Goal: Task Accomplishment & Management: Use online tool/utility

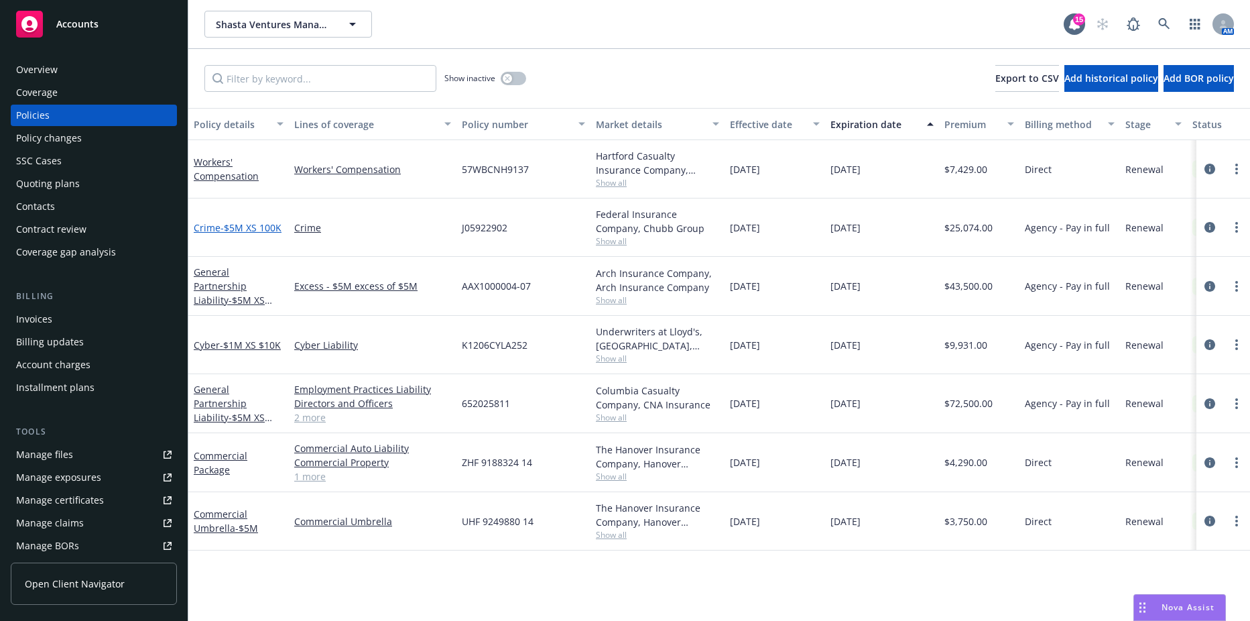
click at [217, 221] on link "Crime - $5M XS 100K" at bounding box center [238, 227] width 88 height 13
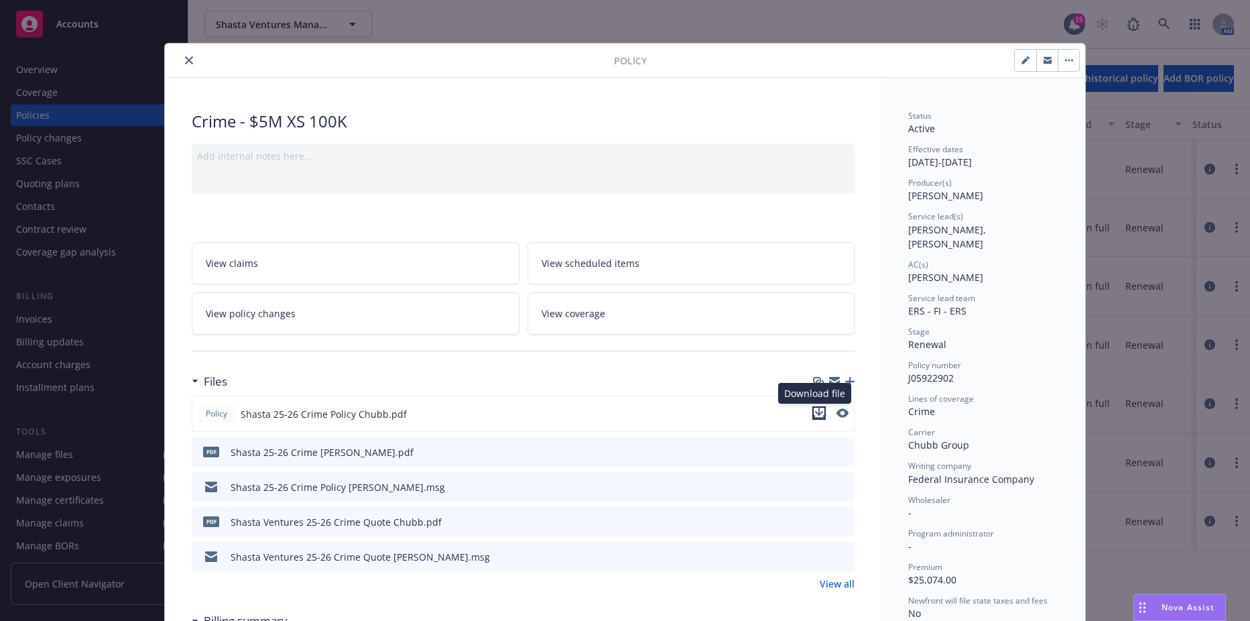
click at [814, 410] on icon "download file" at bounding box center [819, 413] width 11 height 11
click at [183, 64] on button "close" at bounding box center [189, 60] width 16 height 16
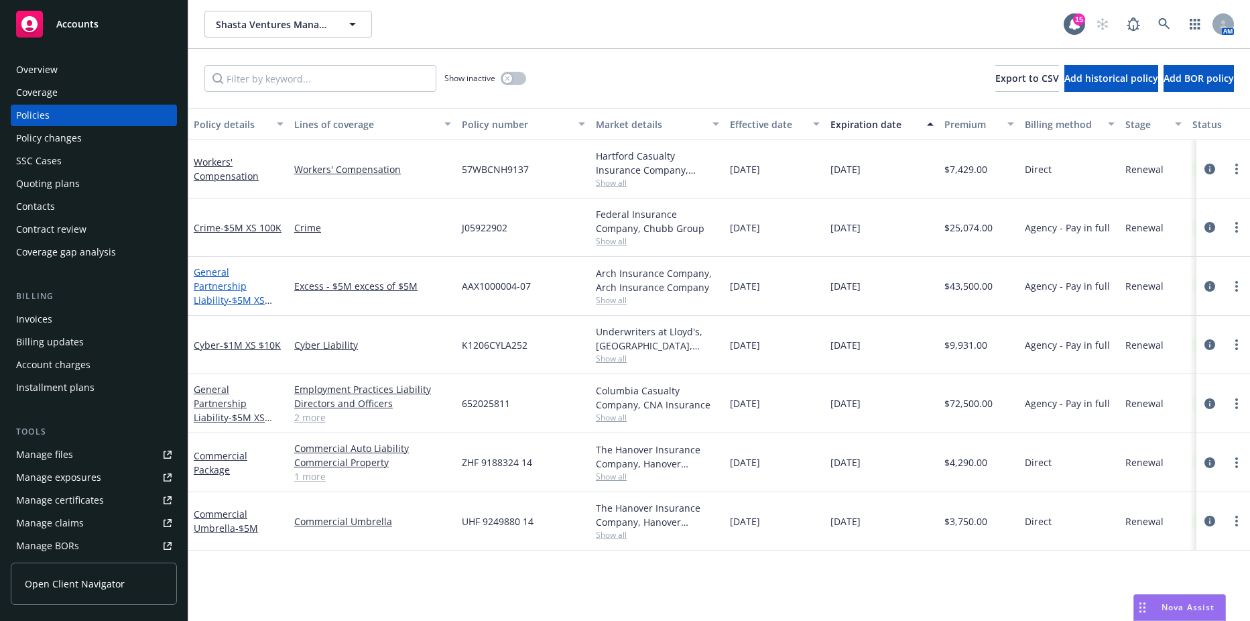
click at [227, 294] on span "- $5M XS $5M" at bounding box center [233, 307] width 78 height 27
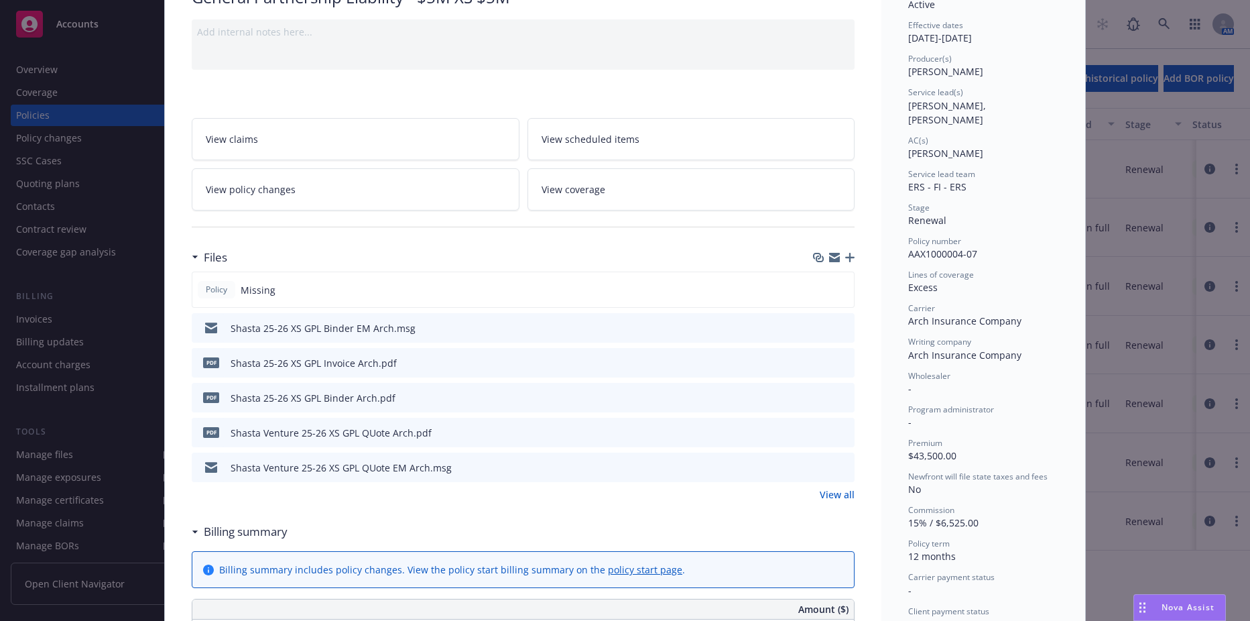
scroll to position [134, 0]
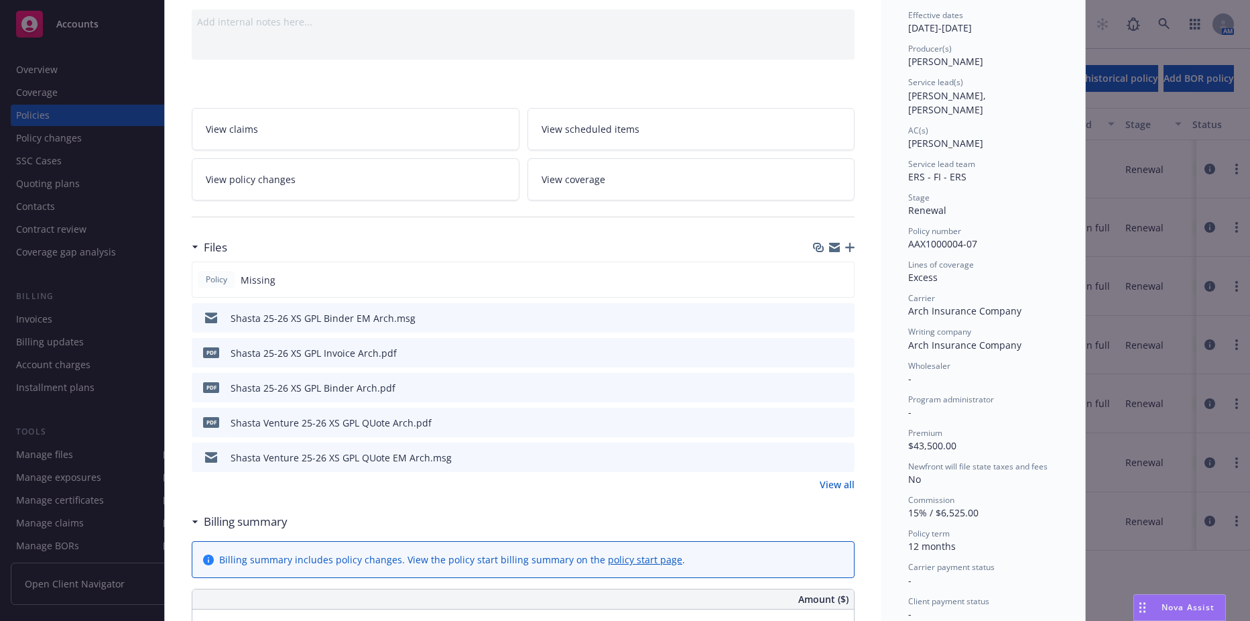
click at [821, 381] on button "download file" at bounding box center [819, 386] width 13 height 13
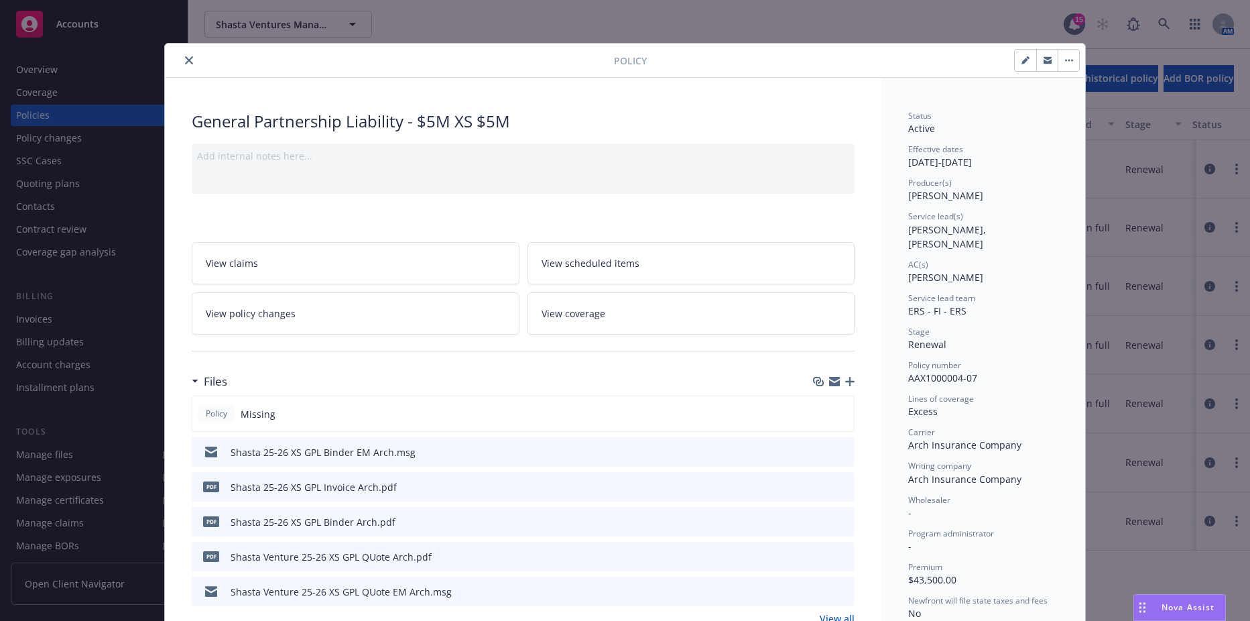
click at [181, 57] on button "close" at bounding box center [189, 60] width 16 height 16
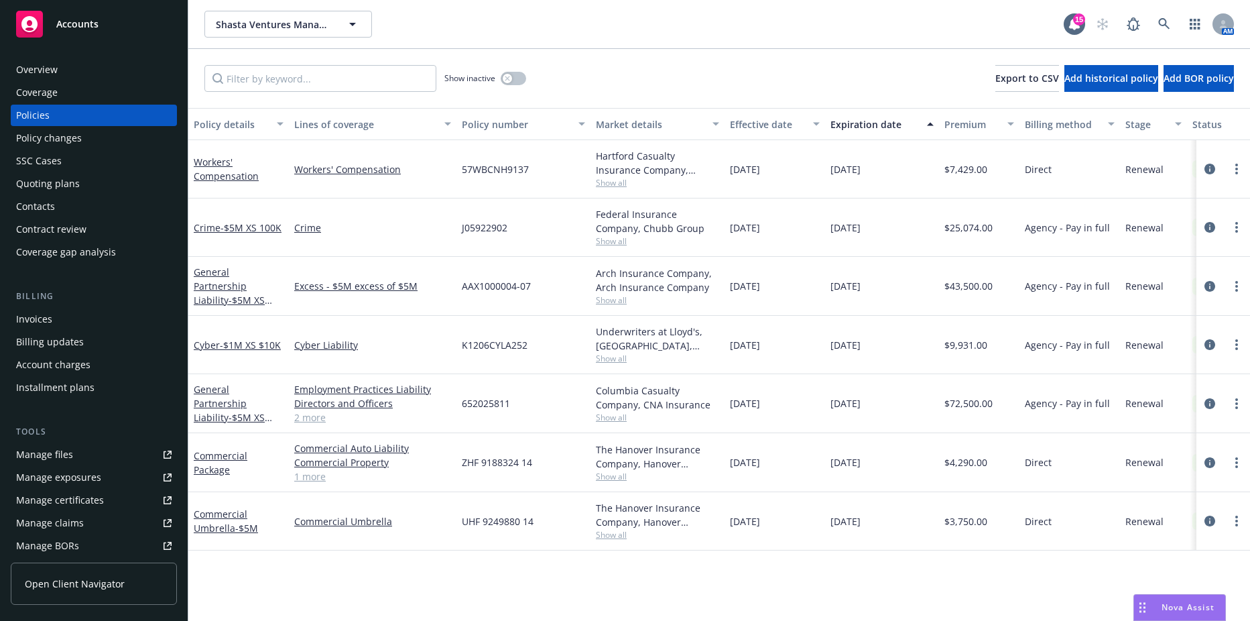
click at [221, 352] on div "Cyber - $1M XS $10K" at bounding box center [238, 345] width 101 height 58
click at [220, 349] on span "- $1M XS $10K" at bounding box center [250, 345] width 61 height 13
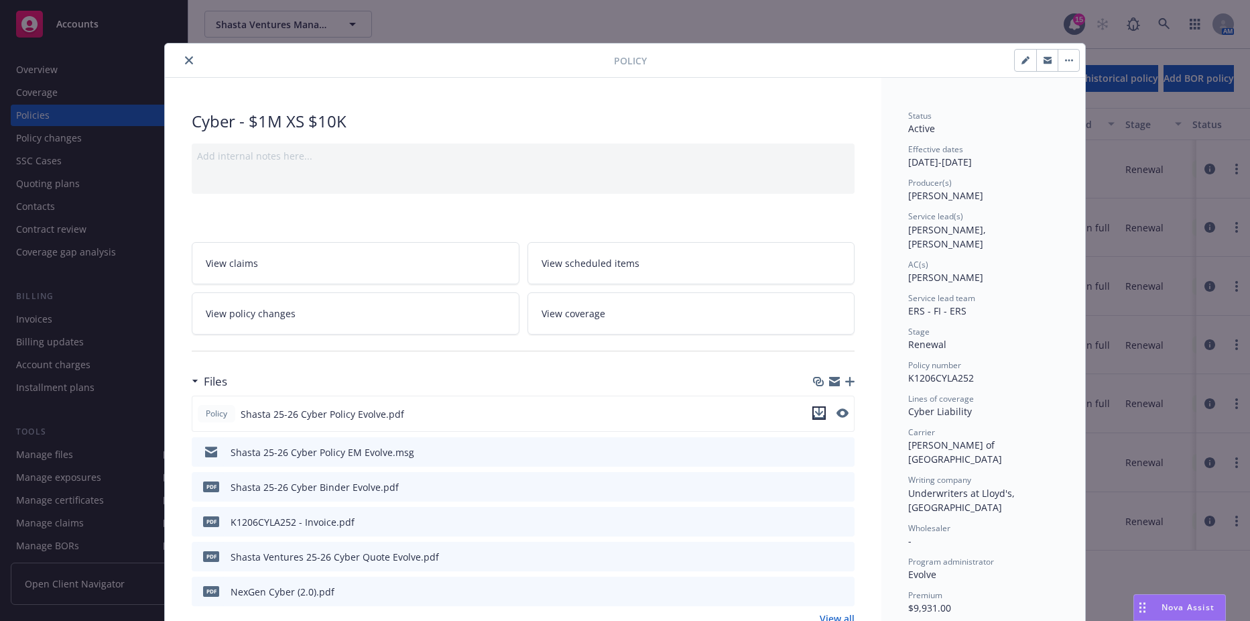
click at [814, 408] on icon "download file" at bounding box center [819, 413] width 11 height 11
click at [185, 62] on icon "close" at bounding box center [189, 60] width 8 height 8
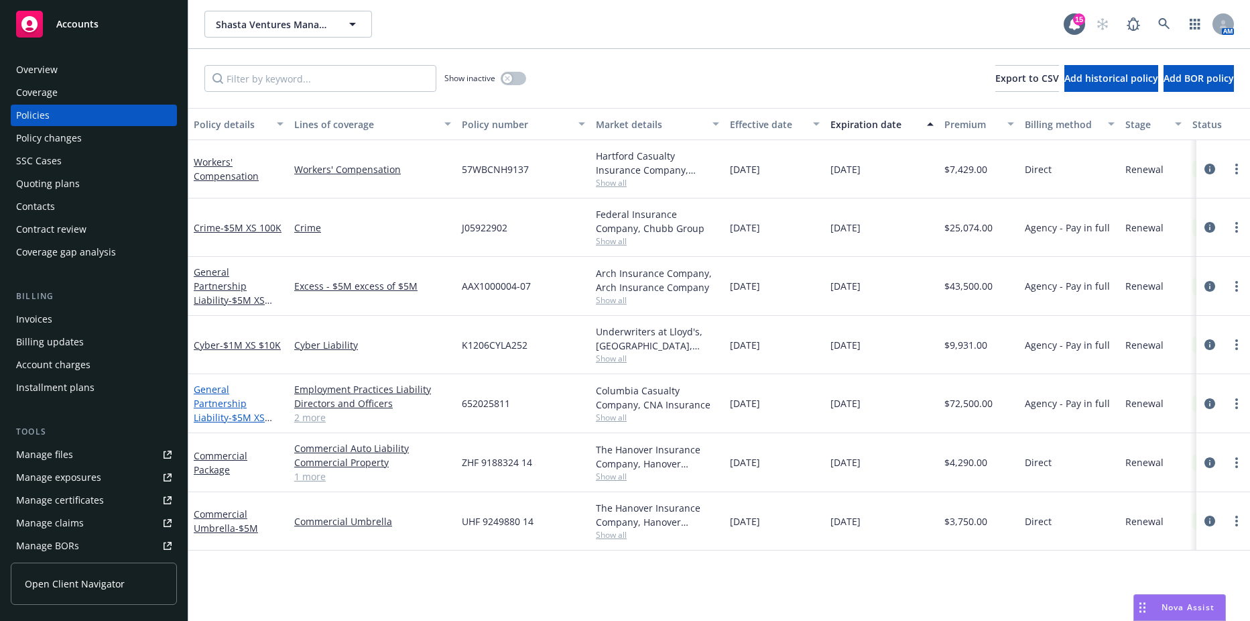
click at [219, 401] on link "General Partnership Liability - $5M XS $250K" at bounding box center [229, 410] width 71 height 55
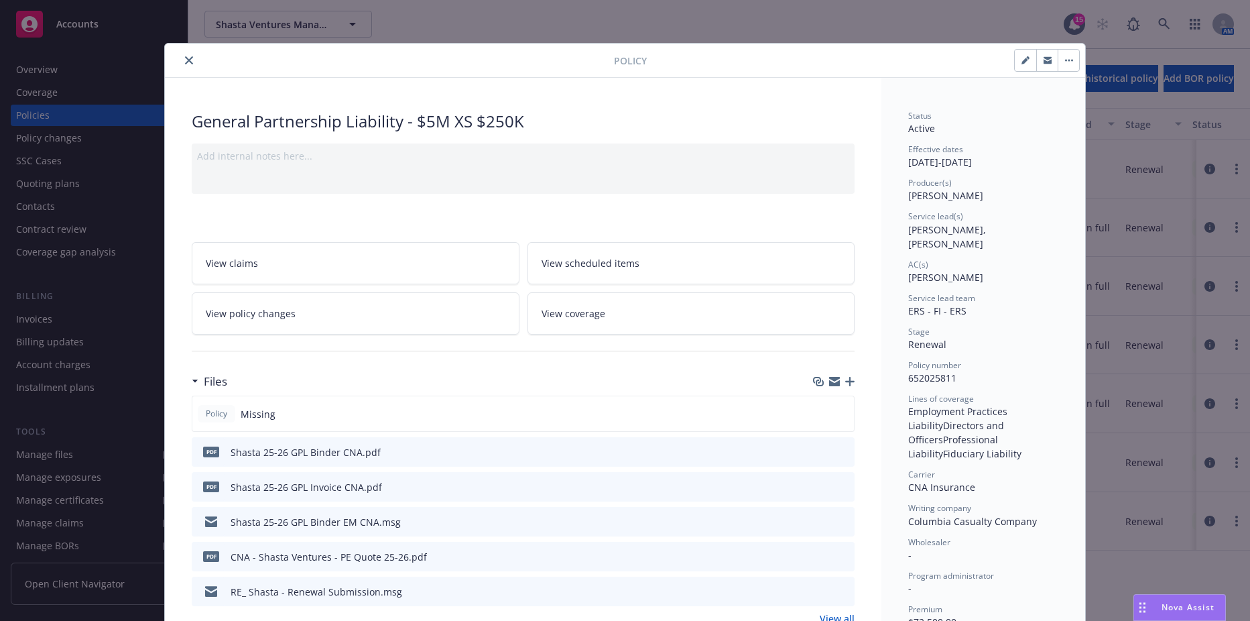
click at [816, 450] on icon "download file" at bounding box center [820, 450] width 9 height 8
click at [182, 64] on button "close" at bounding box center [189, 60] width 16 height 16
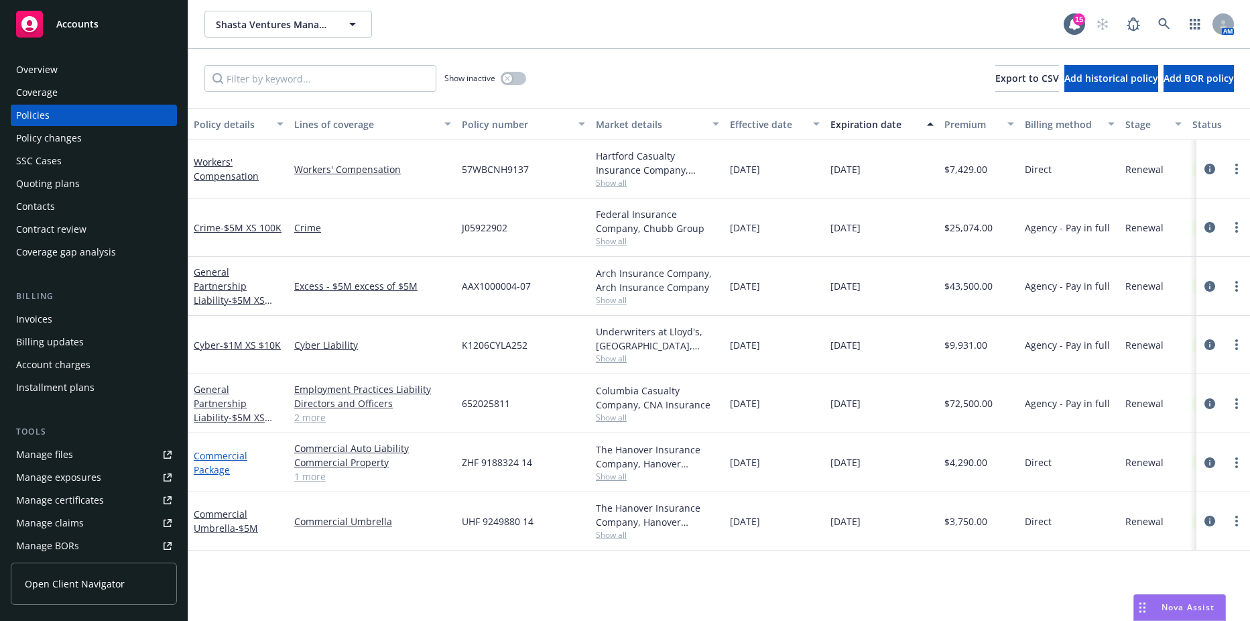
click at [202, 465] on link "Commercial Package" at bounding box center [221, 462] width 54 height 27
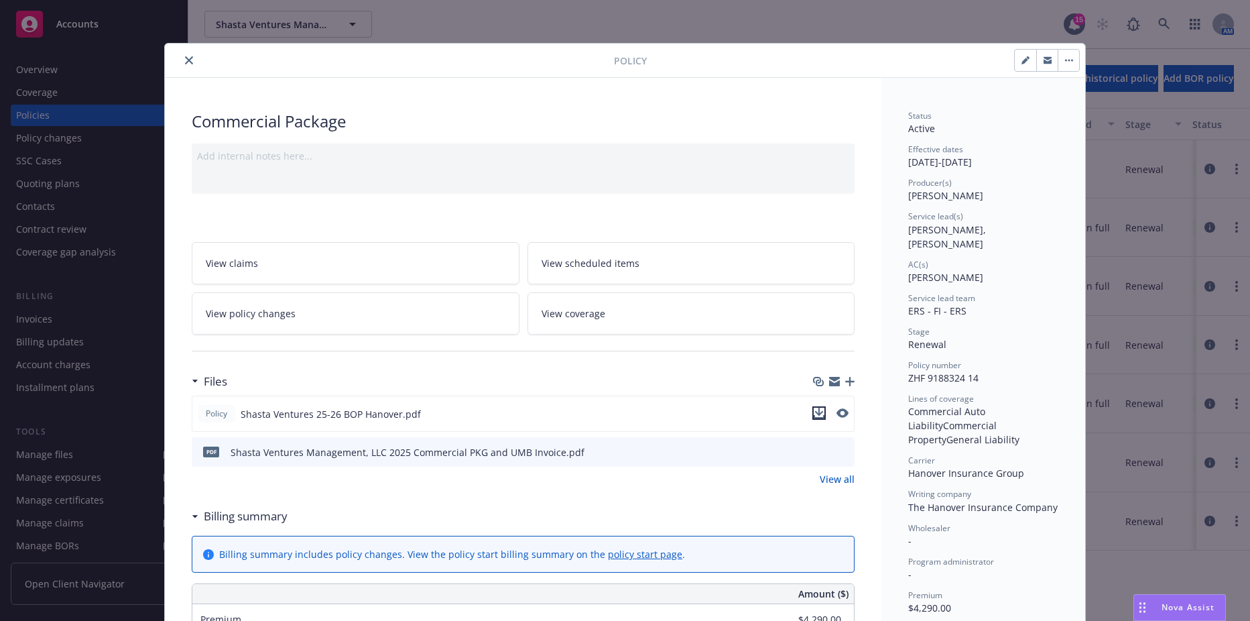
click at [814, 409] on icon "download file" at bounding box center [819, 413] width 11 height 11
click at [184, 54] on button "close" at bounding box center [189, 60] width 16 height 16
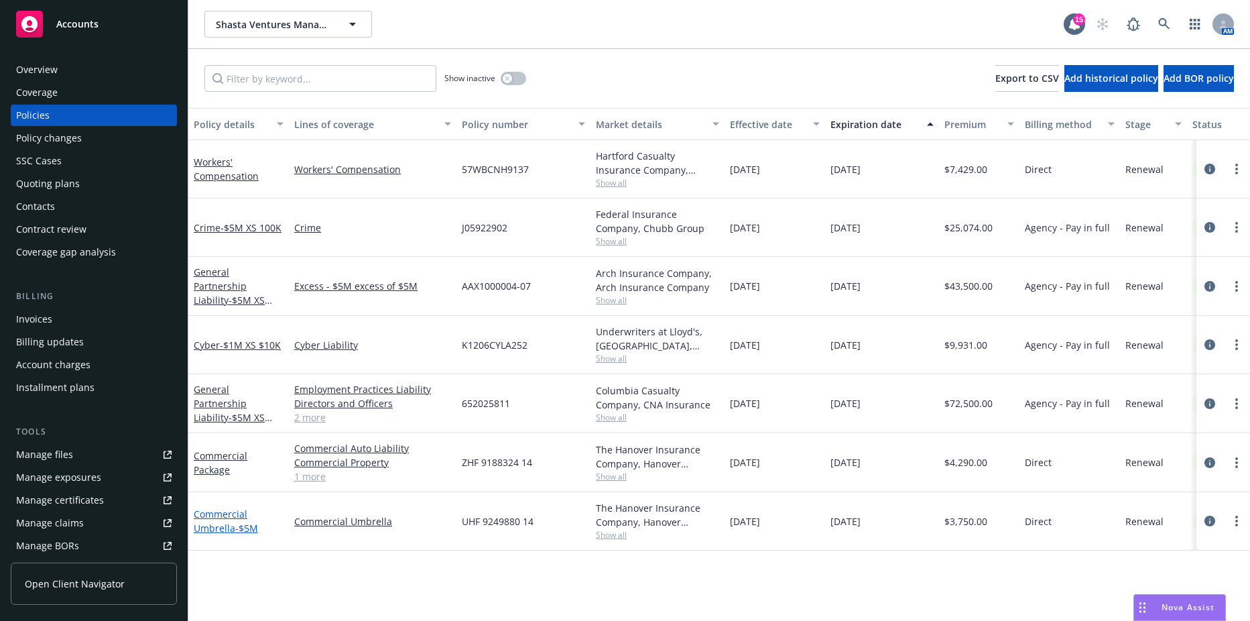
click at [219, 512] on link "Commercial Umbrella - $5M" at bounding box center [226, 521] width 64 height 27
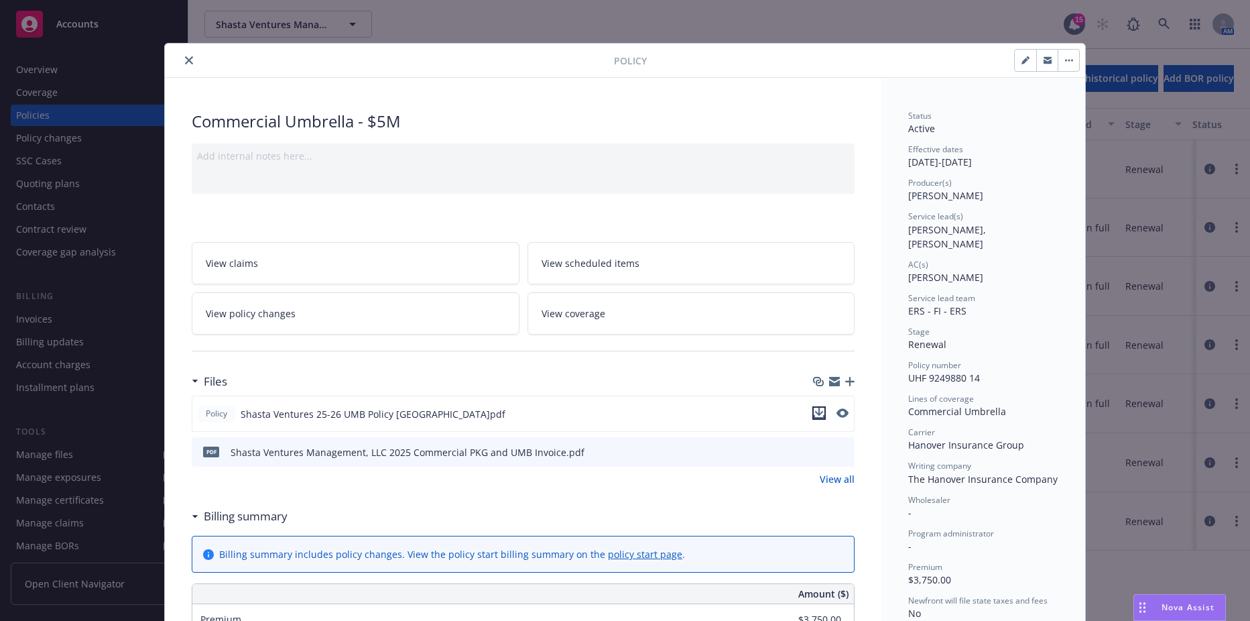
click at [814, 412] on icon "download file" at bounding box center [819, 413] width 11 height 11
click at [186, 60] on icon "close" at bounding box center [189, 60] width 8 height 8
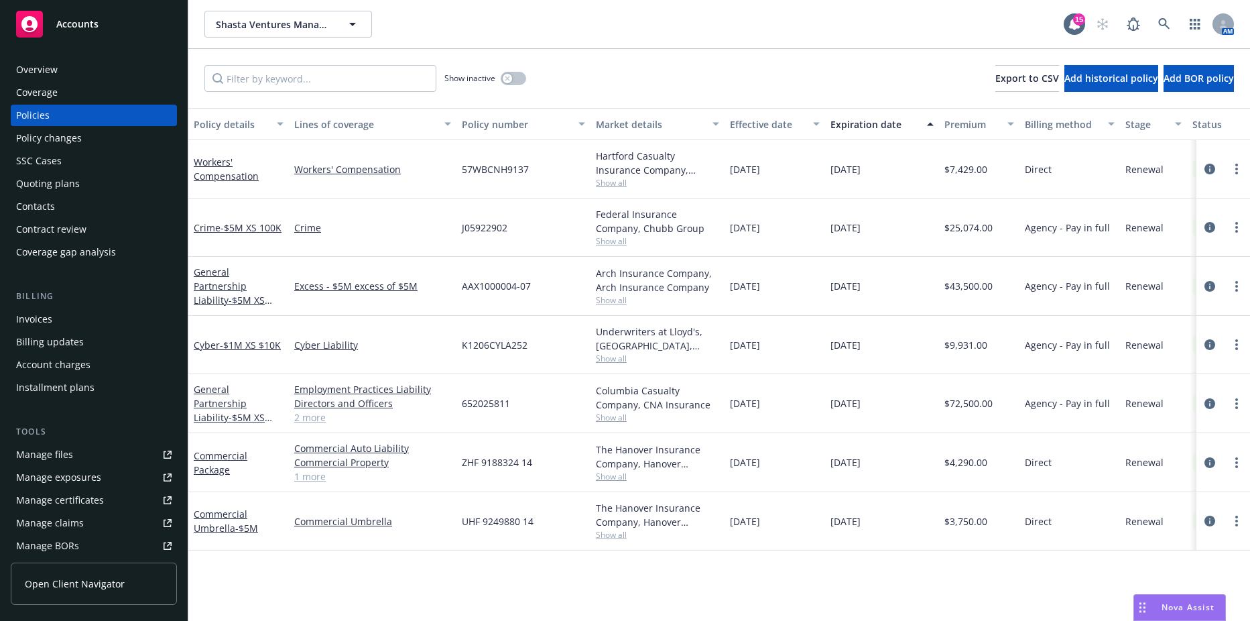
click at [112, 316] on div "Invoices" at bounding box center [94, 318] width 156 height 21
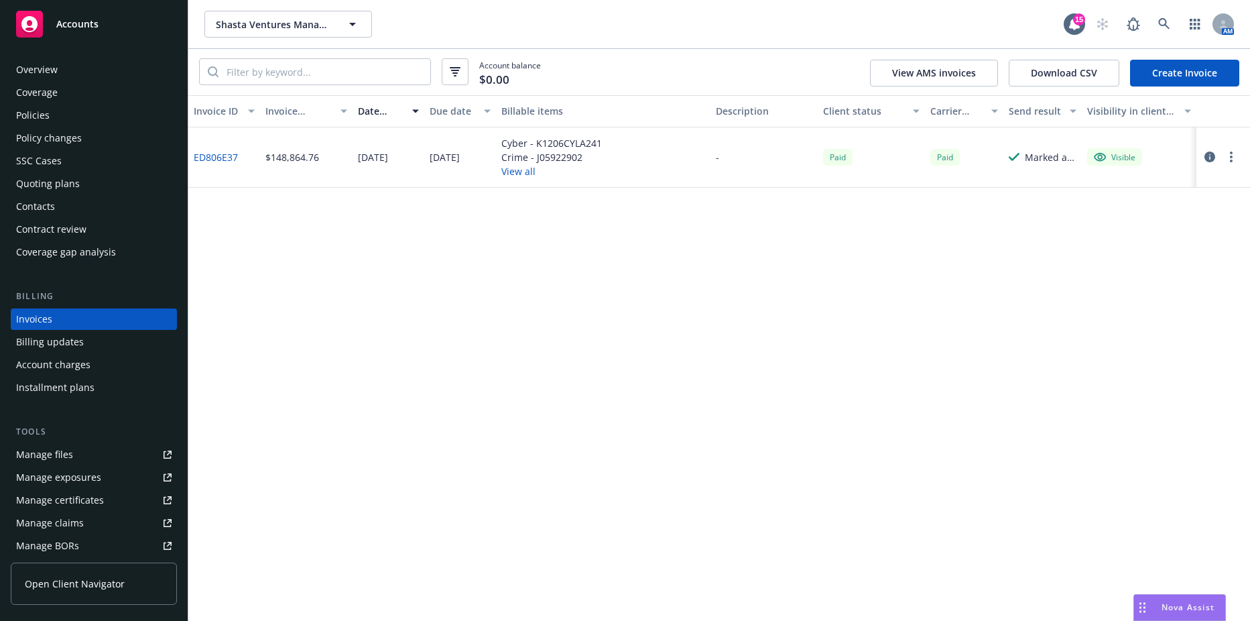
click at [1170, 77] on link "Create Invoice" at bounding box center [1184, 73] width 109 height 27
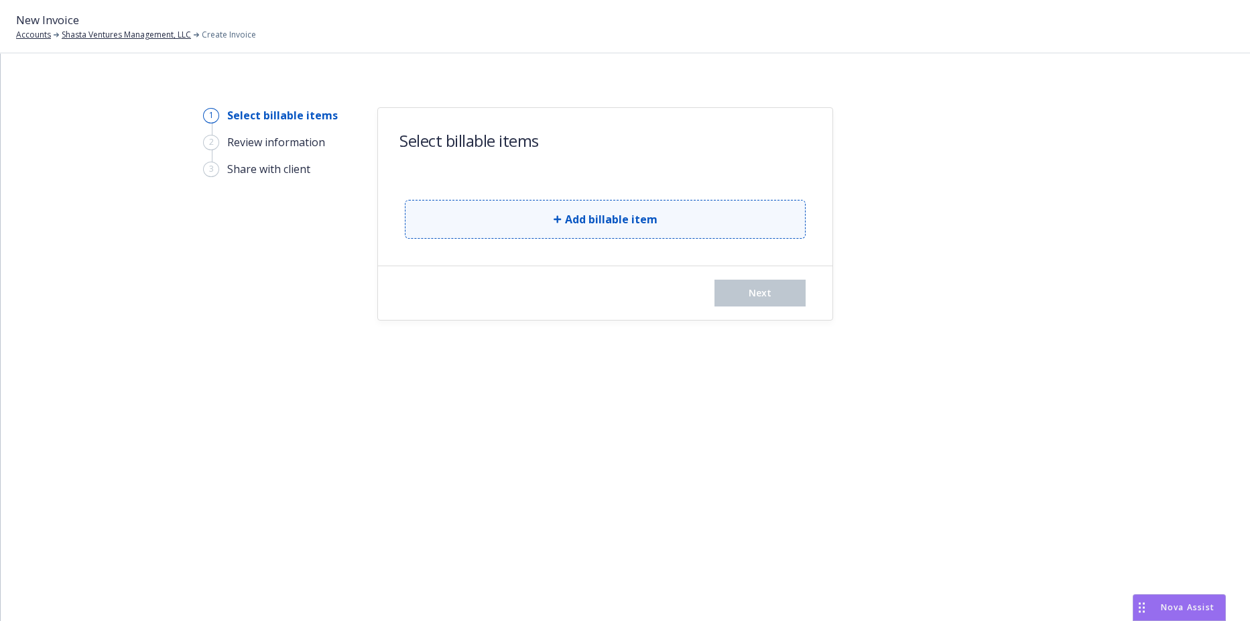
click at [549, 201] on button "Add billable item" at bounding box center [605, 219] width 401 height 39
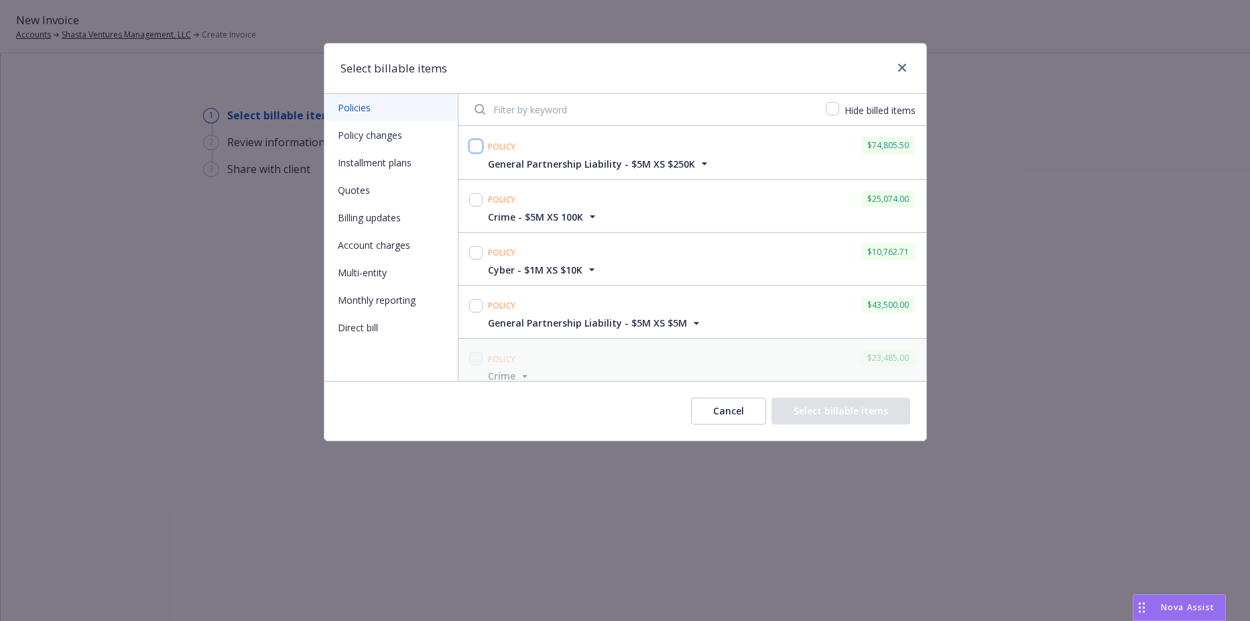
click at [479, 150] on input "checkbox" at bounding box center [475, 145] width 13 height 13
checkbox input "true"
click at [471, 190] on div at bounding box center [475, 199] width 13 height 19
click at [471, 203] on input "checkbox" at bounding box center [475, 199] width 13 height 13
checkbox input "true"
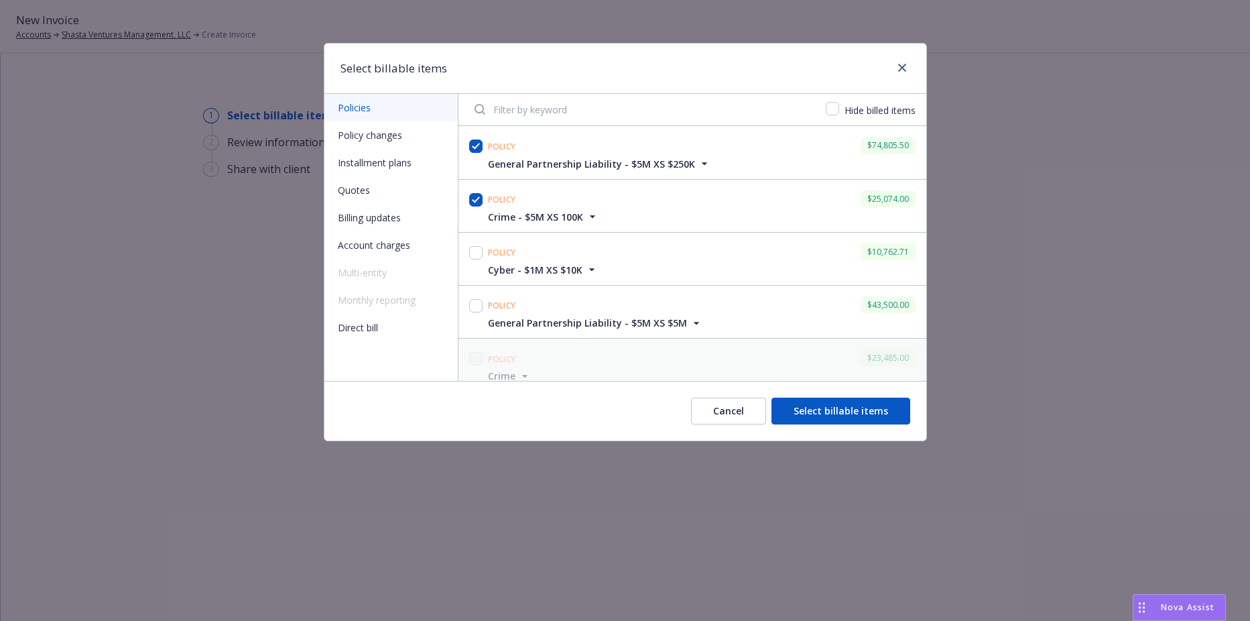
click at [471, 243] on div at bounding box center [475, 252] width 13 height 19
click at [469, 257] on div at bounding box center [475, 252] width 13 height 19
click at [473, 257] on input "checkbox" at bounding box center [475, 252] width 13 height 13
checkbox input "true"
click at [481, 306] on input "checkbox" at bounding box center [475, 305] width 13 height 13
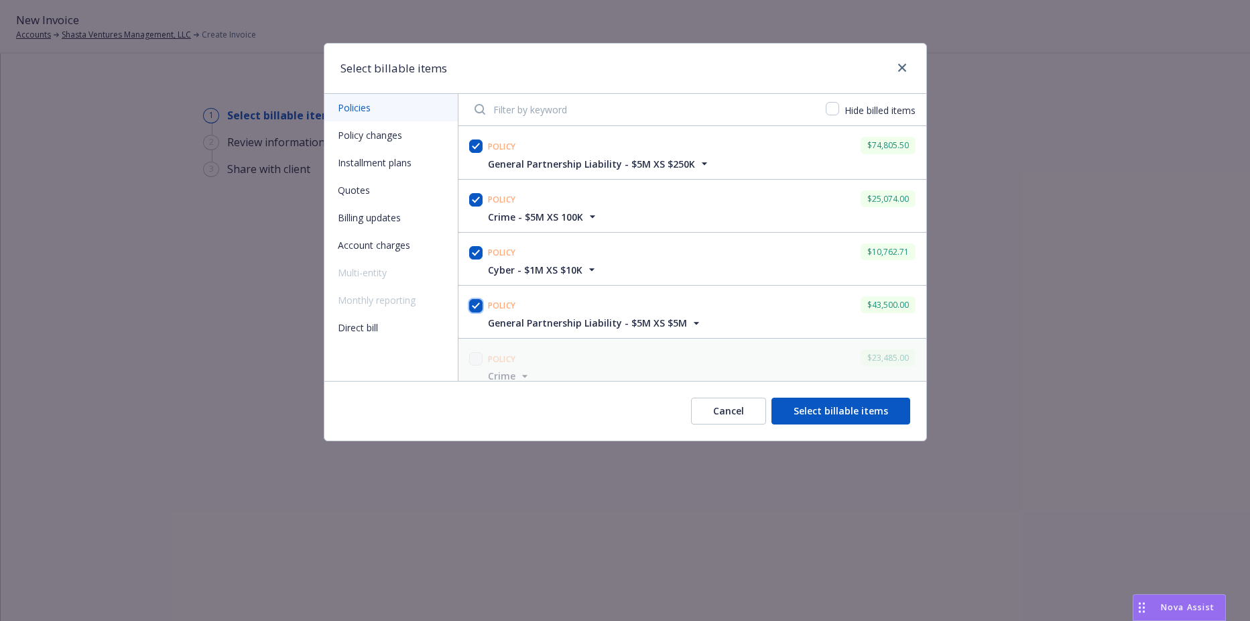
checkbox input "true"
click at [797, 408] on button "Select billable items" at bounding box center [841, 411] width 139 height 27
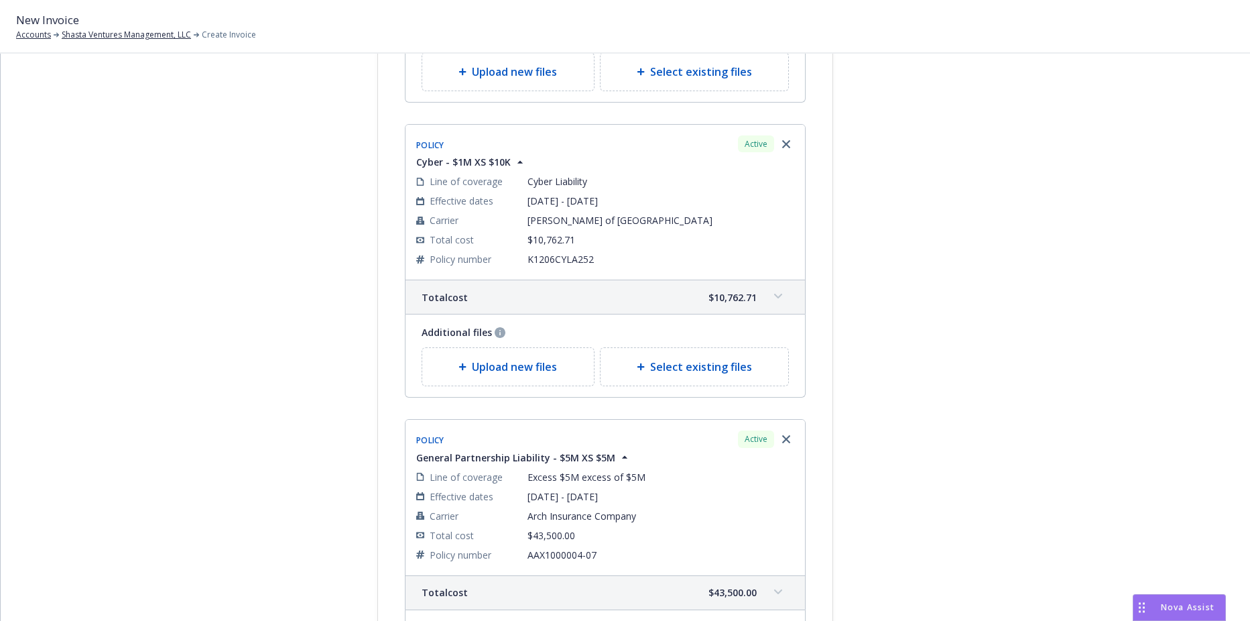
scroll to position [670, 0]
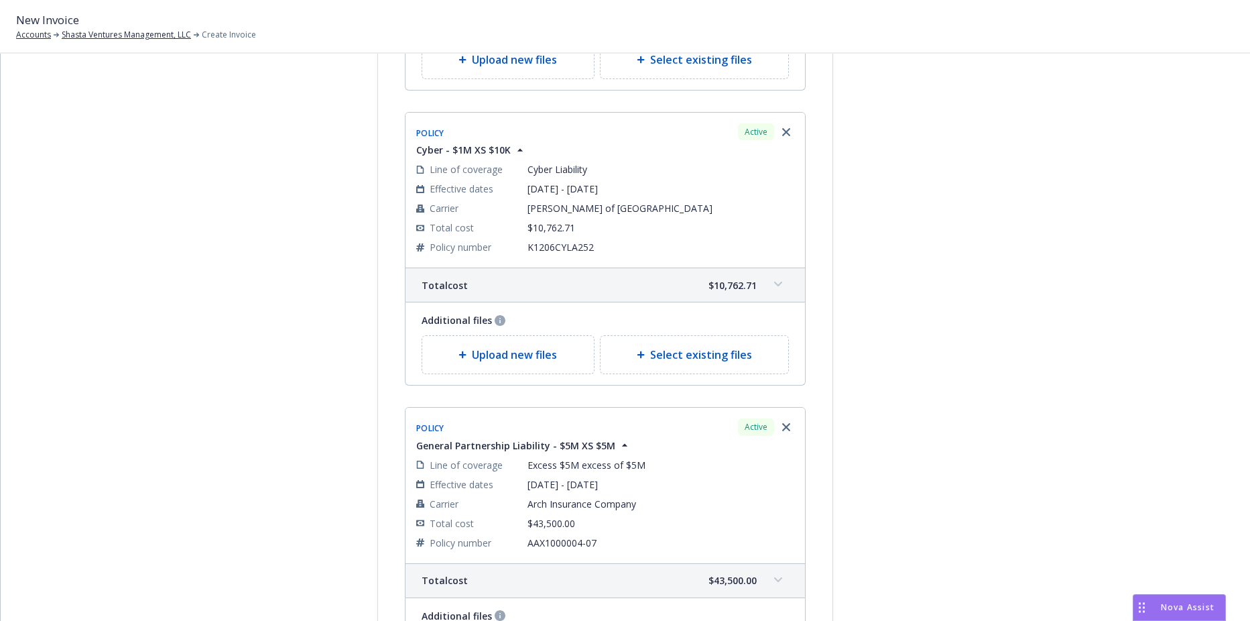
click at [892, 451] on div at bounding box center [954, 130] width 188 height 1387
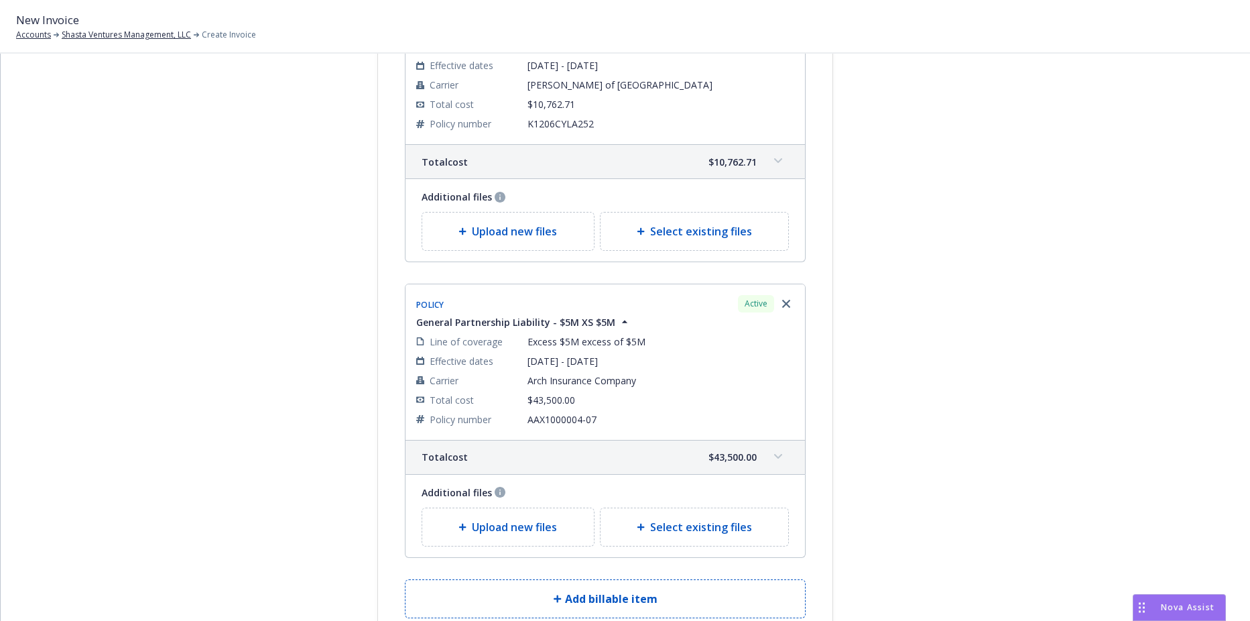
scroll to position [927, 0]
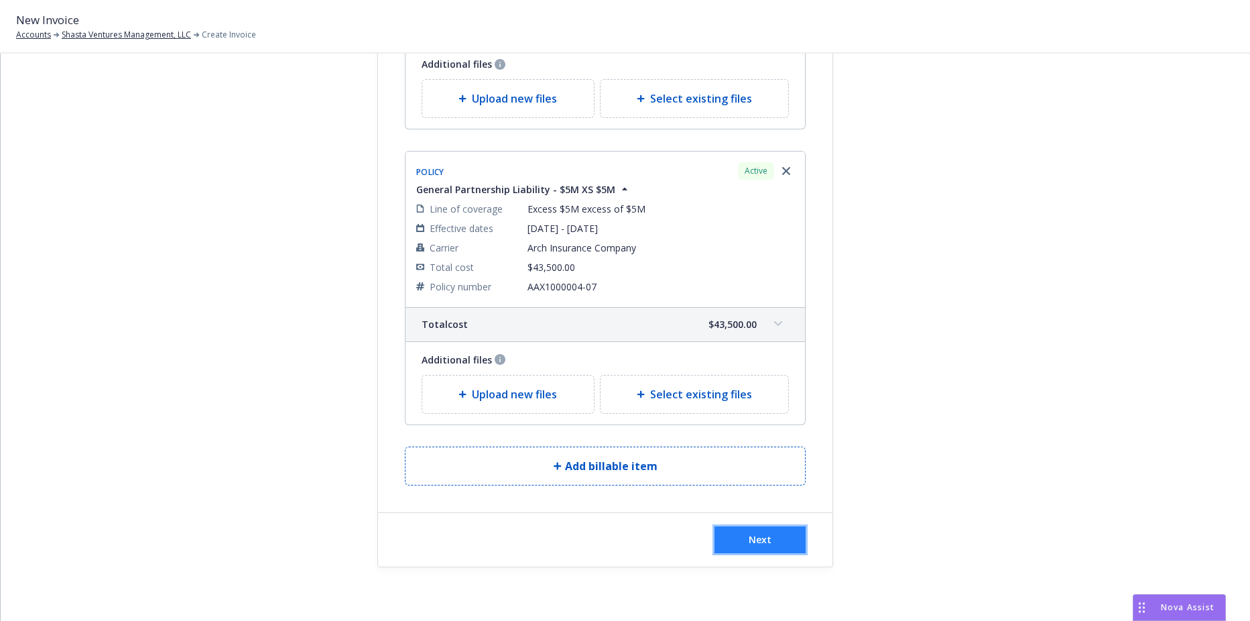
click at [762, 541] on span "Next" at bounding box center [760, 539] width 23 height 13
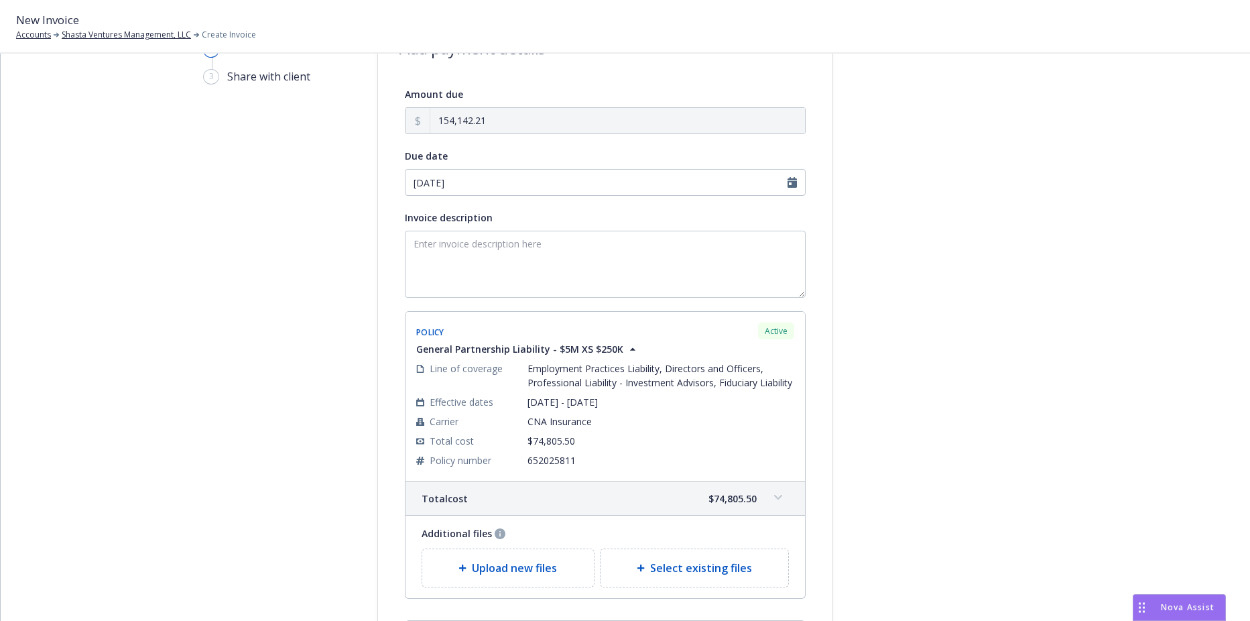
scroll to position [0, 0]
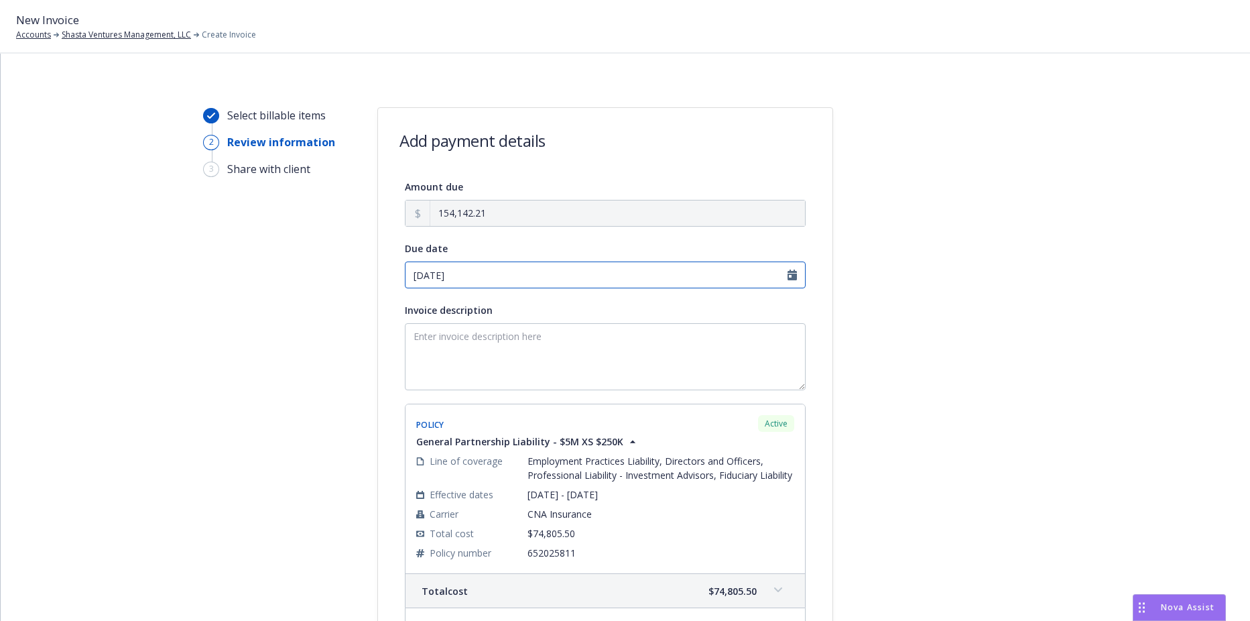
select select "August"
select select "2025"
click at [450, 286] on div "08/25/2025 January February March April May June July August September October …" at bounding box center [605, 274] width 401 height 27
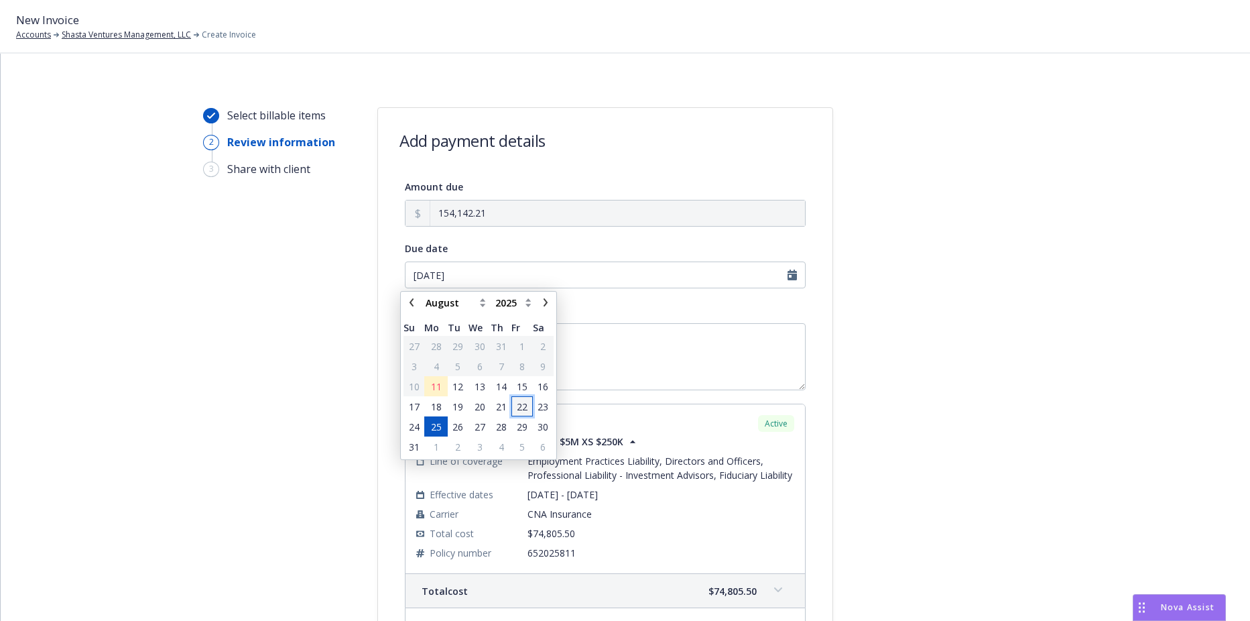
click at [519, 408] on span "22" at bounding box center [522, 407] width 11 height 14
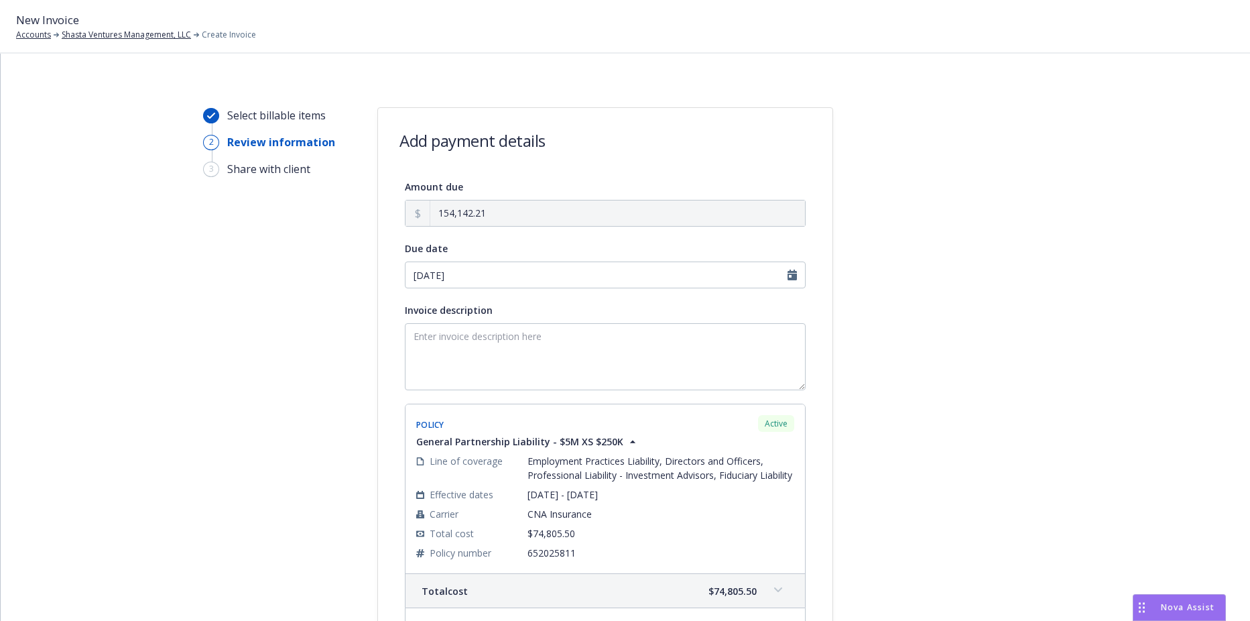
type input "[DATE]"
click at [488, 371] on textarea "Invoice description" at bounding box center [605, 356] width 401 height 67
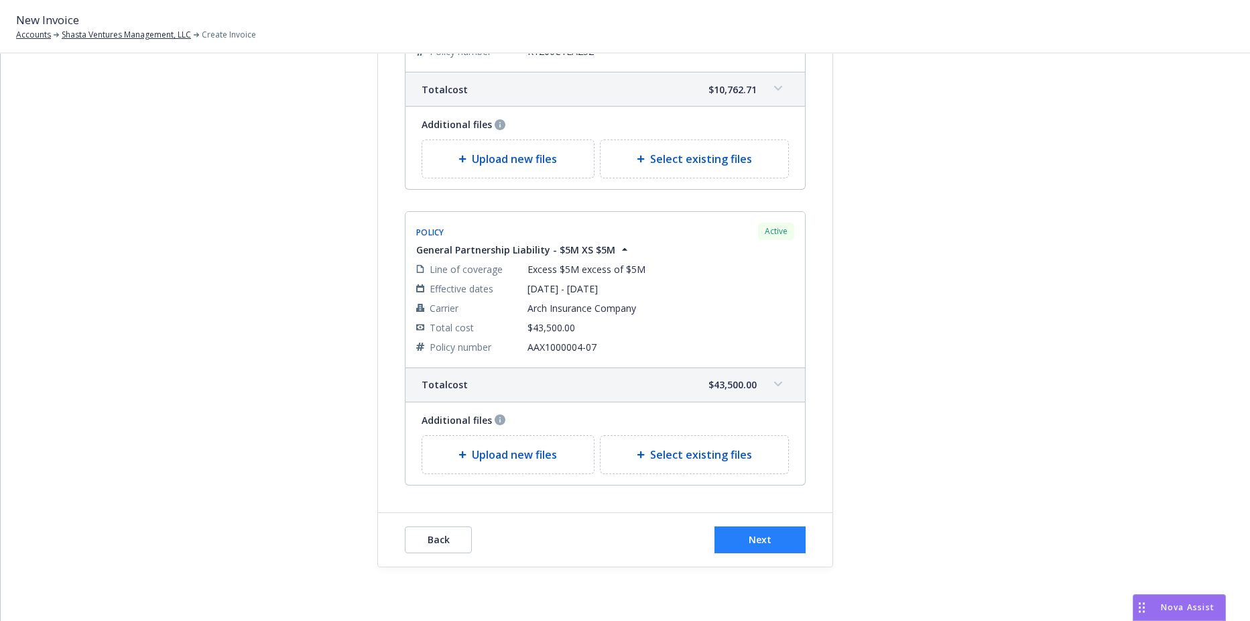
type textarea "2025 Crime, Cyber, D&O, XS"
click at [732, 542] on button "Next" at bounding box center [760, 539] width 91 height 27
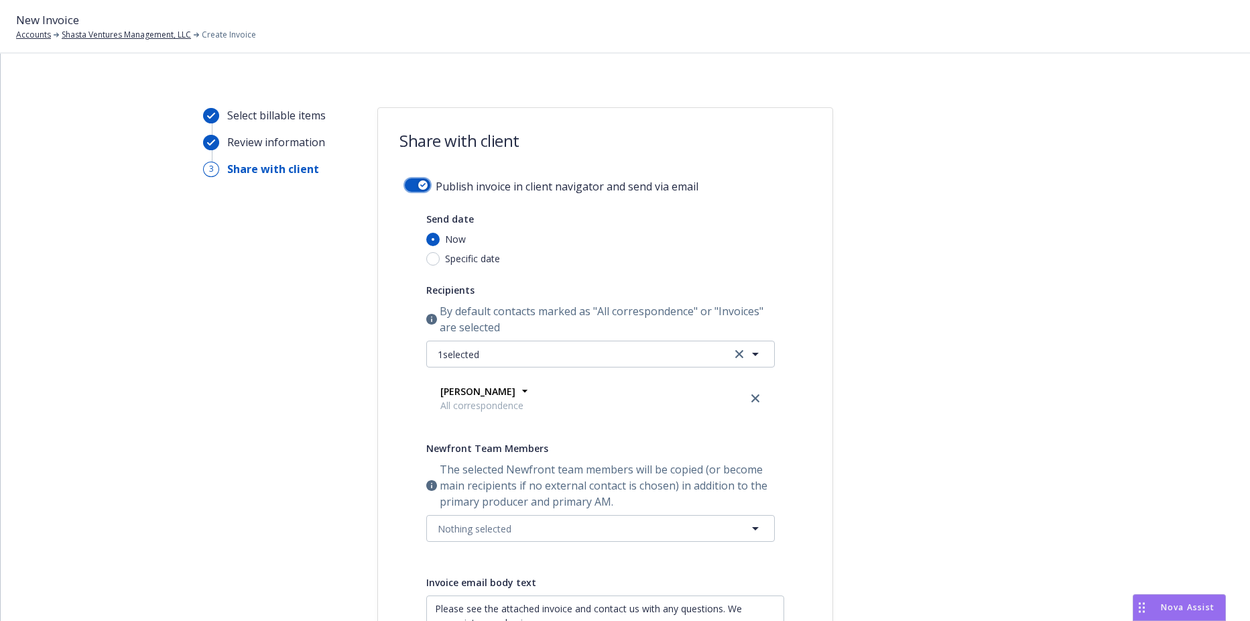
click at [412, 183] on button "button" at bounding box center [417, 184] width 25 height 13
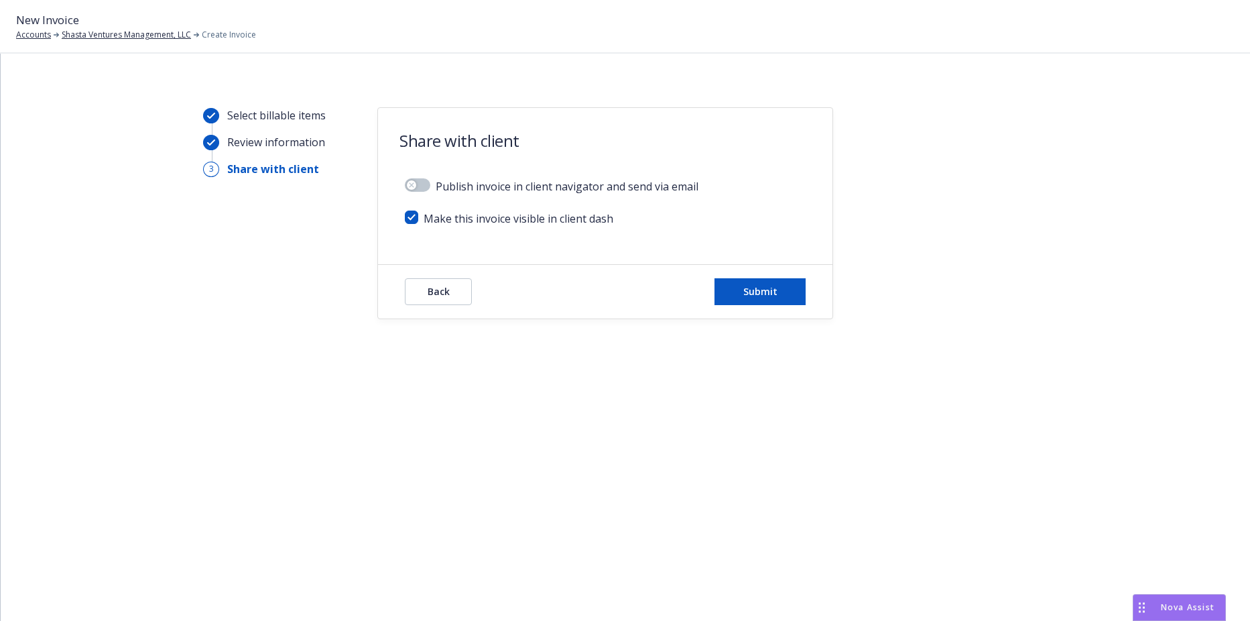
click at [741, 276] on div "Back Submit" at bounding box center [605, 292] width 455 height 54
click at [747, 305] on div "Back Submit" at bounding box center [605, 292] width 455 height 54
click at [747, 295] on span "Submit" at bounding box center [761, 291] width 34 height 13
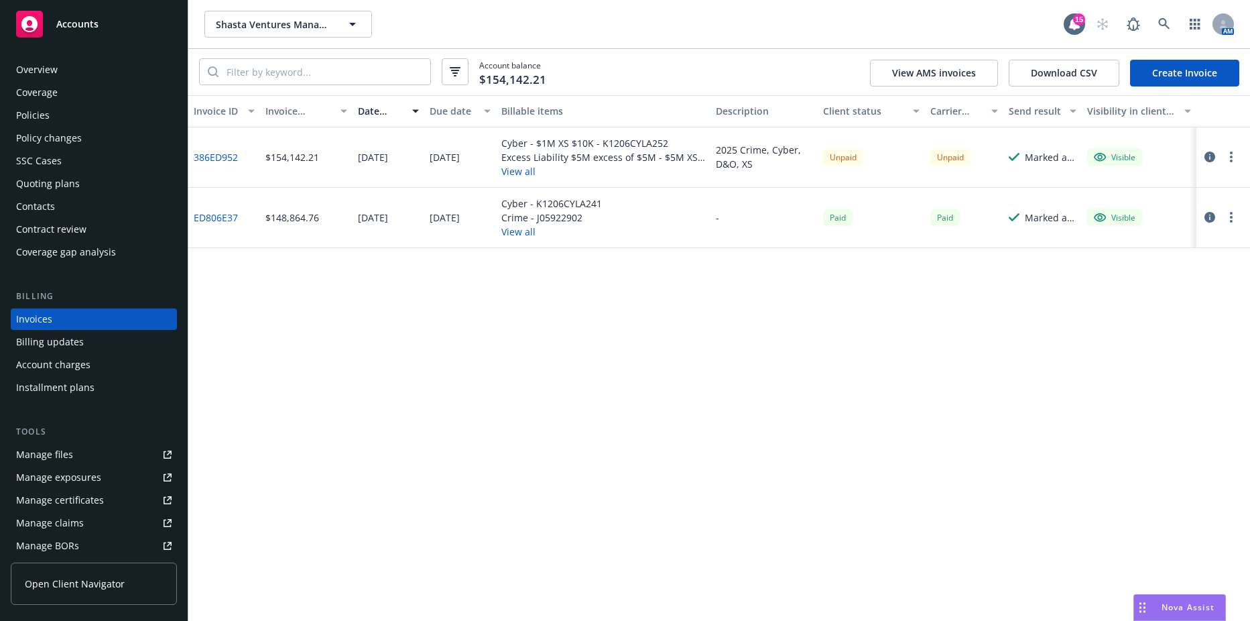
click at [232, 158] on link "386ED952" at bounding box center [216, 157] width 44 height 14
click at [62, 98] on div "Coverage" at bounding box center [94, 92] width 156 height 21
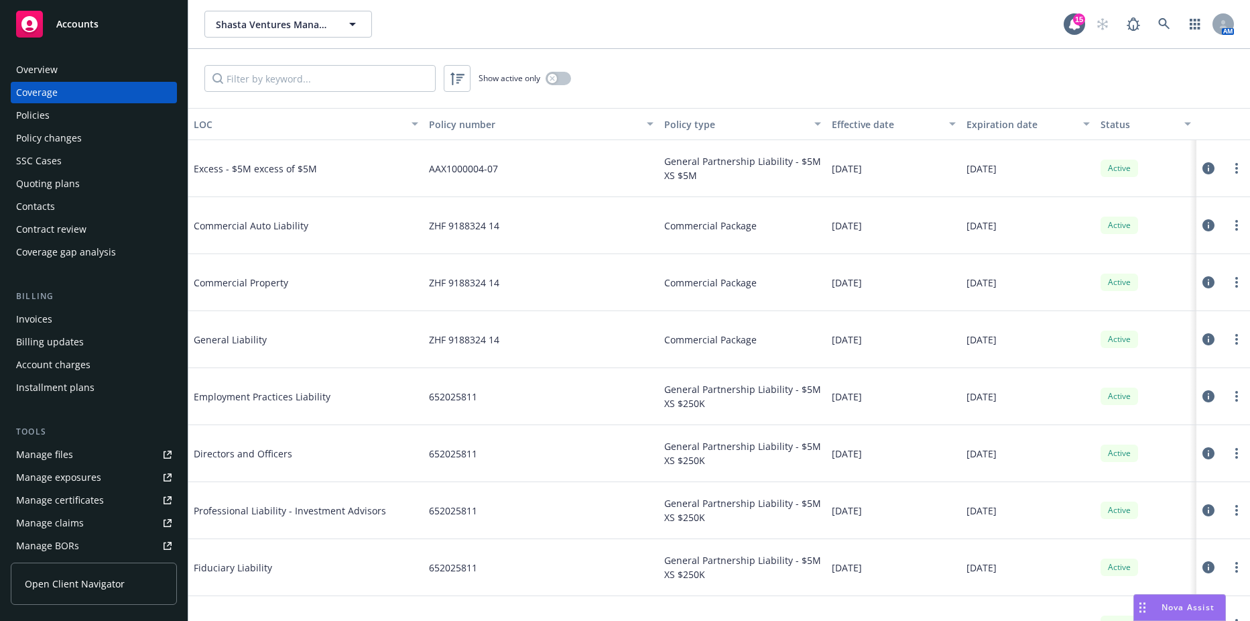
click at [60, 119] on div "Policies" at bounding box center [94, 115] width 156 height 21
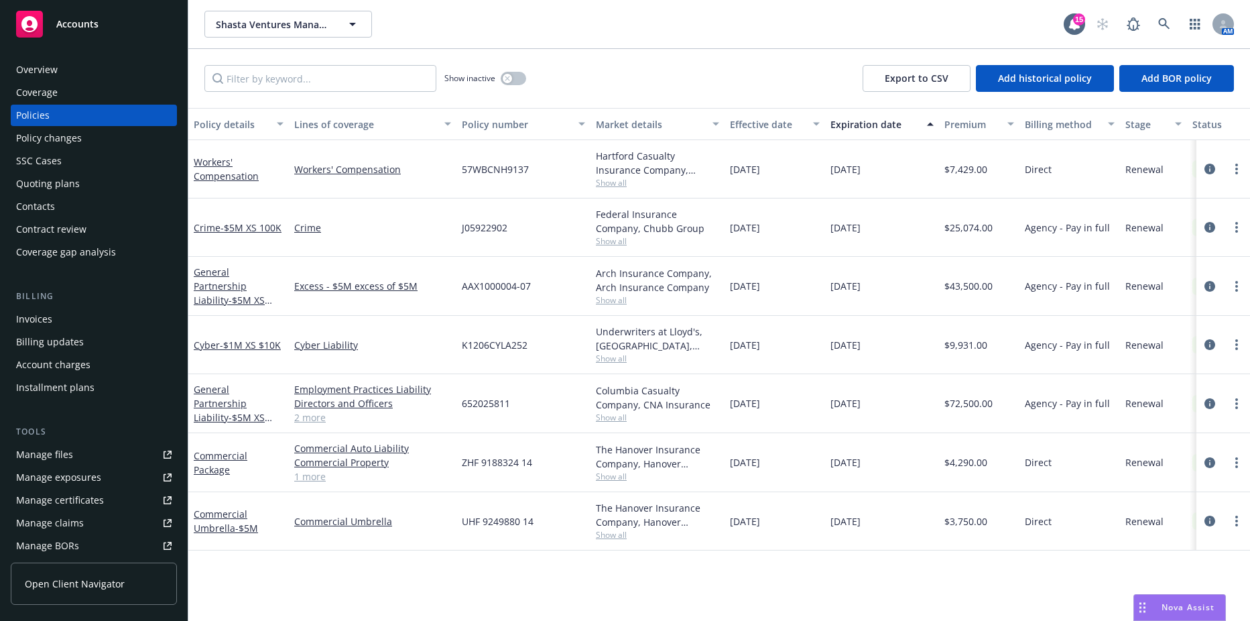
click at [105, 67] on div "Overview" at bounding box center [94, 69] width 156 height 21
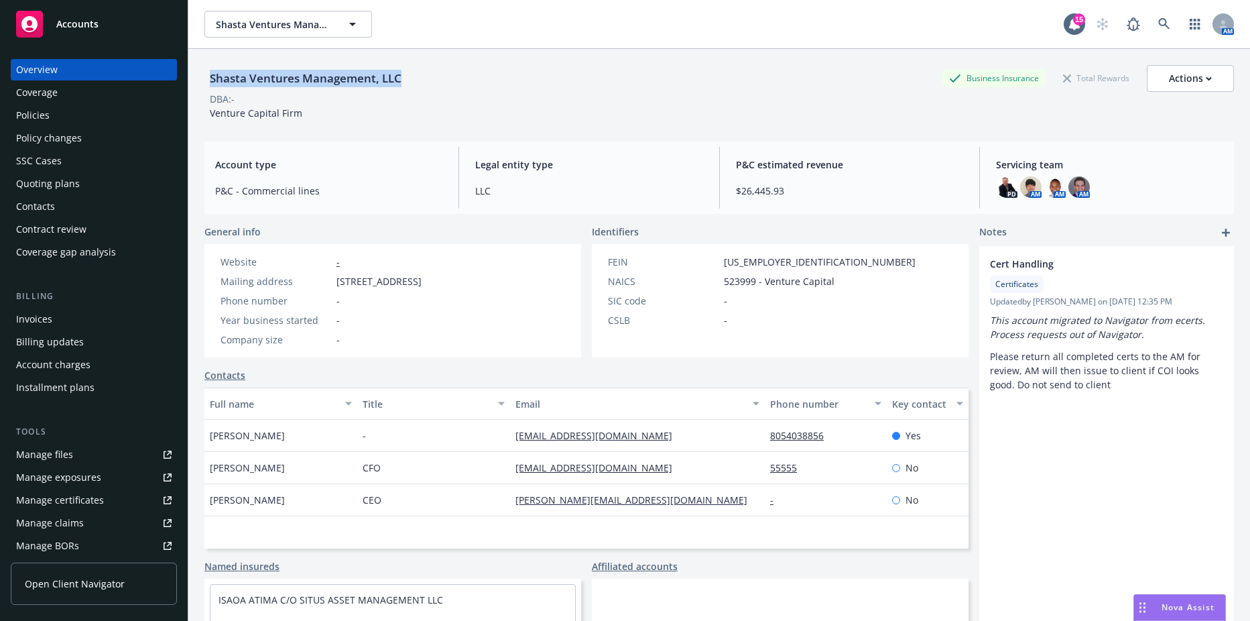
drag, startPoint x: 405, startPoint y: 77, endPoint x: 207, endPoint y: 78, distance: 198.5
click at [207, 78] on div "Shasta Ventures Management, LLC" at bounding box center [305, 78] width 202 height 17
copy div "Shasta Ventures Management, LLC"
click at [78, 306] on div "Billing Invoices Billing updates Account charges Installment plans" at bounding box center [94, 344] width 166 height 109
click at [72, 315] on div "Invoices" at bounding box center [94, 318] width 156 height 21
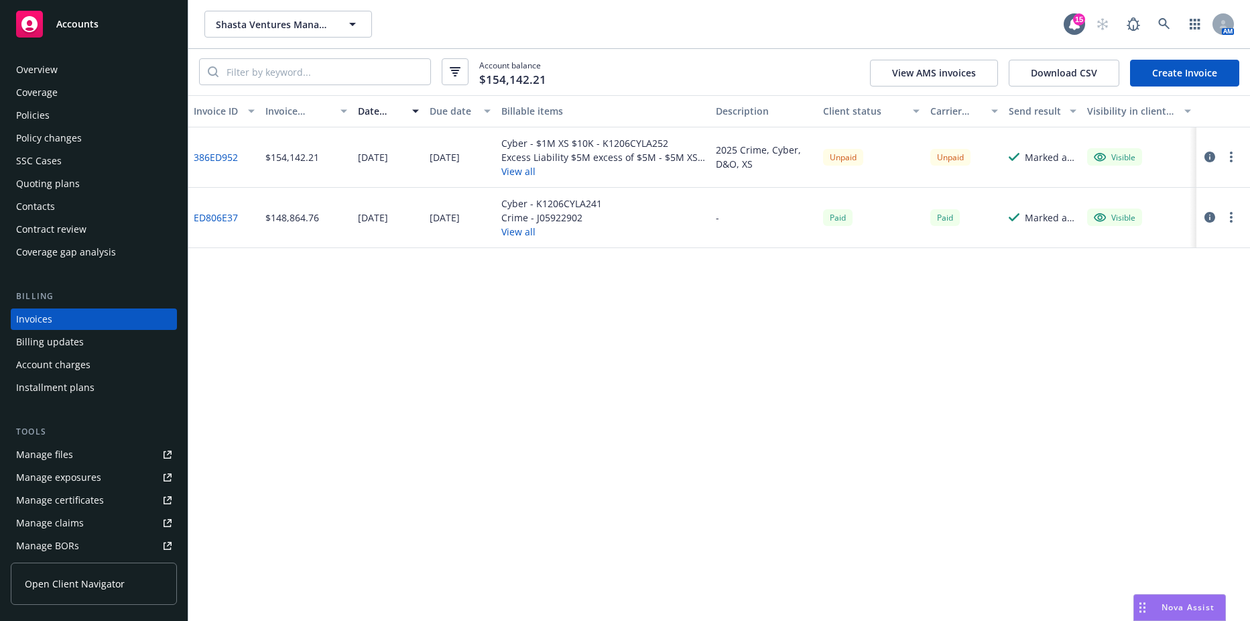
click at [1229, 158] on button "button" at bounding box center [1232, 157] width 16 height 16
click at [1125, 351] on link "Copy logging email" at bounding box center [1153, 345] width 171 height 27
click at [57, 197] on div "Contacts" at bounding box center [94, 206] width 156 height 21
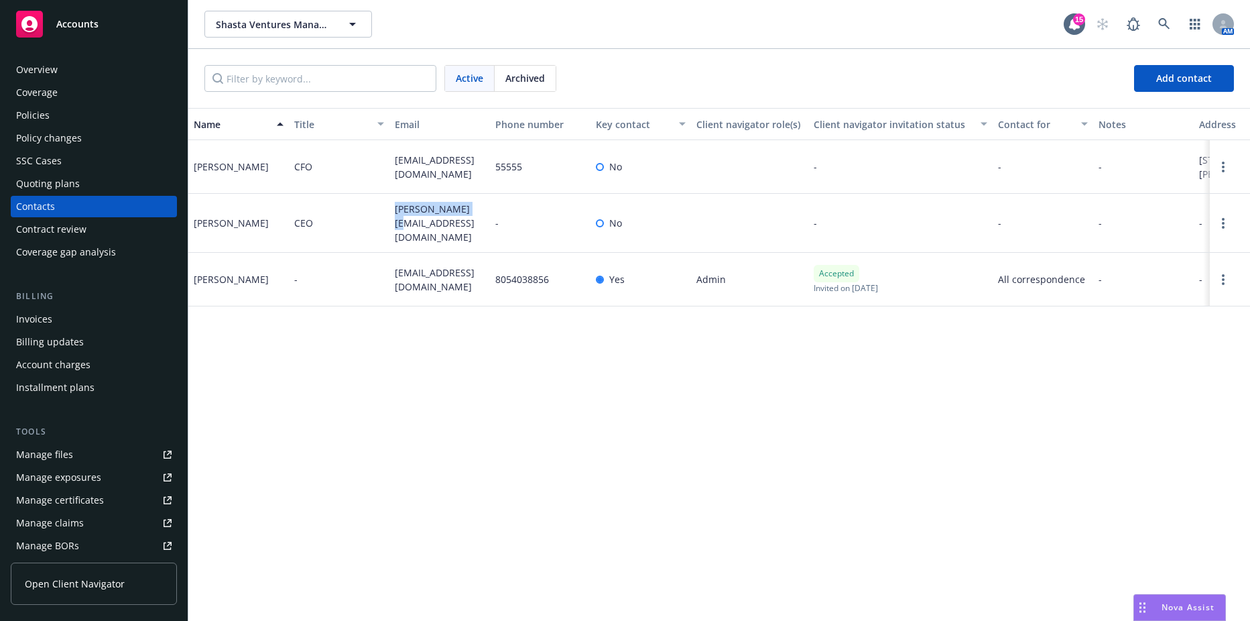
drag, startPoint x: 392, startPoint y: 225, endPoint x: 480, endPoint y: 227, distance: 88.5
click at [480, 227] on div "avery@shasta.vc" at bounding box center [440, 223] width 101 height 59
drag, startPoint x: 480, startPoint y: 227, endPoint x: 408, endPoint y: 229, distance: 71.8
copy span "avery@shasta.vc"
drag, startPoint x: 395, startPoint y: 278, endPoint x: 465, endPoint y: 278, distance: 69.7
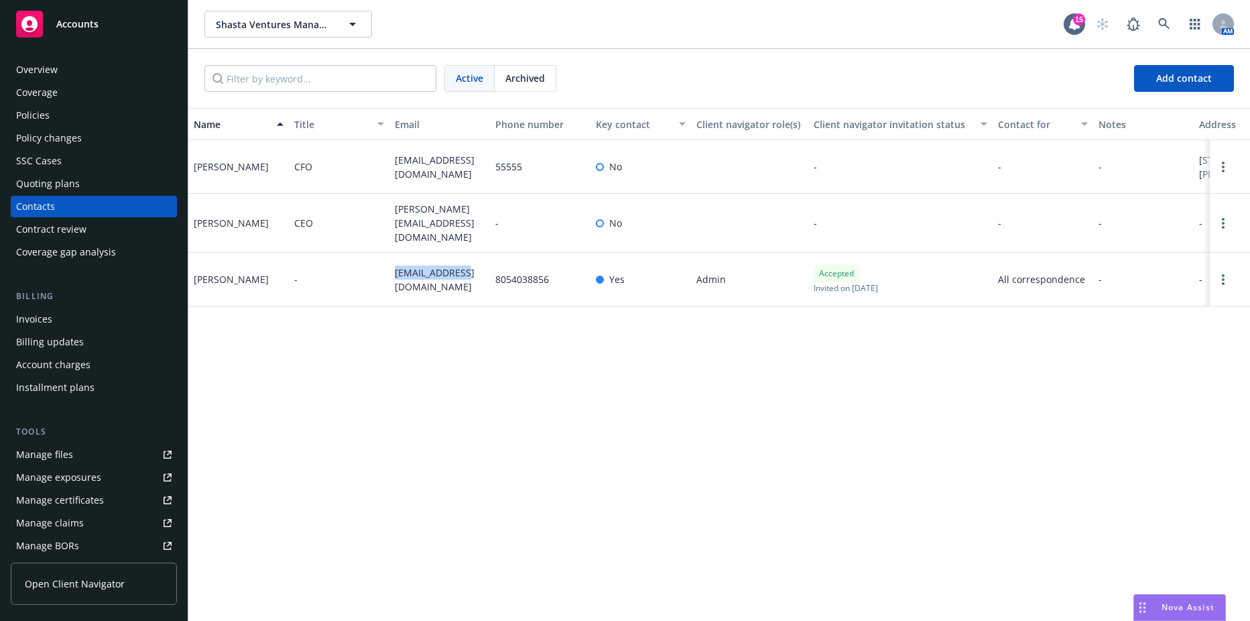
click at [465, 278] on div "rose@shasta.vc" at bounding box center [440, 280] width 101 height 54
drag, startPoint x: 465, startPoint y: 278, endPoint x: 419, endPoint y: 276, distance: 45.6
copy span "rose@shasta.vc"
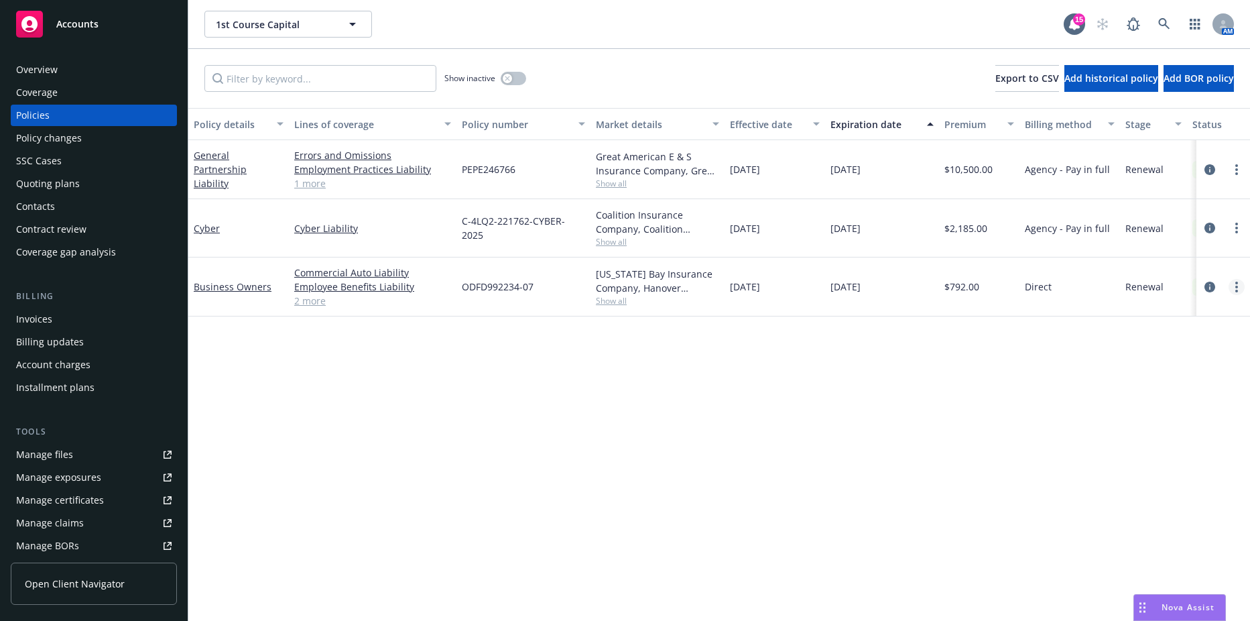
click at [1233, 285] on link "more" at bounding box center [1237, 287] width 16 height 16
click at [1141, 475] on link "Copy logging email" at bounding box center [1166, 475] width 158 height 27
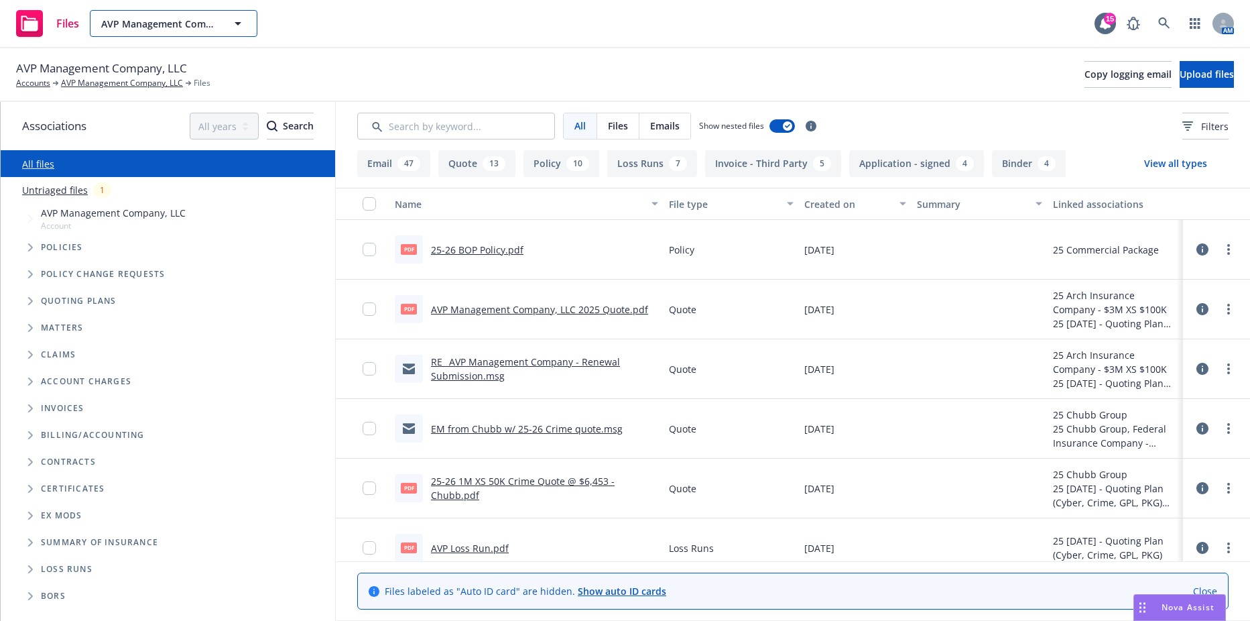
click at [207, 25] on span "AVP Management Company, LLC" at bounding box center [159, 24] width 116 height 14
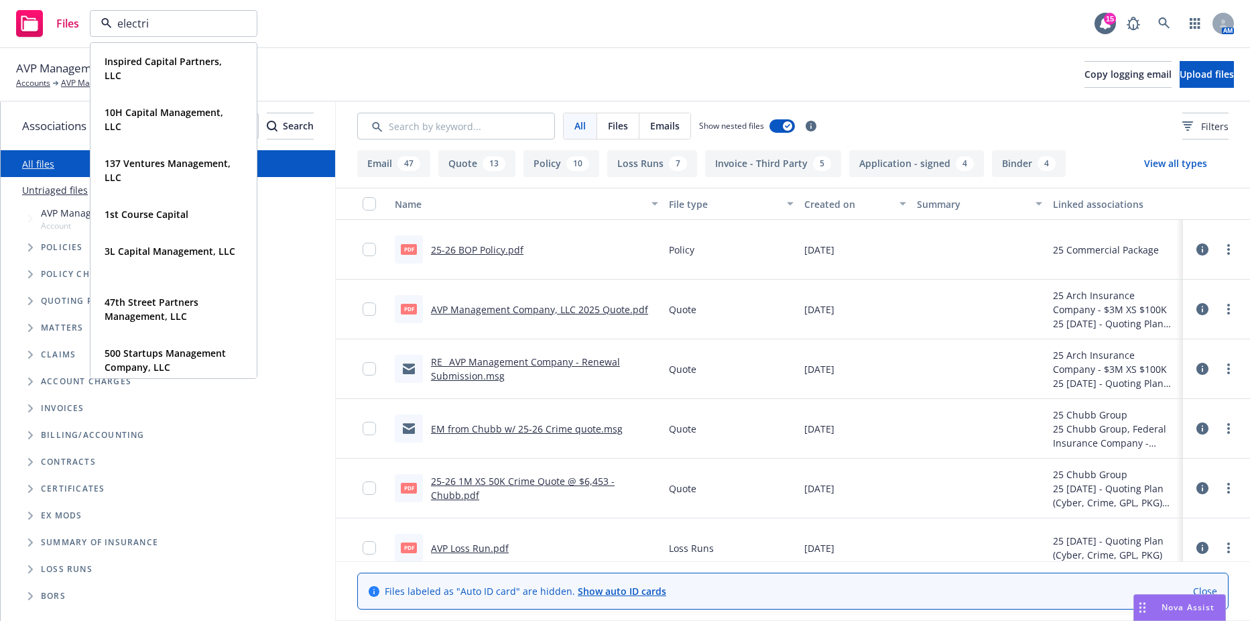
type input "electric"
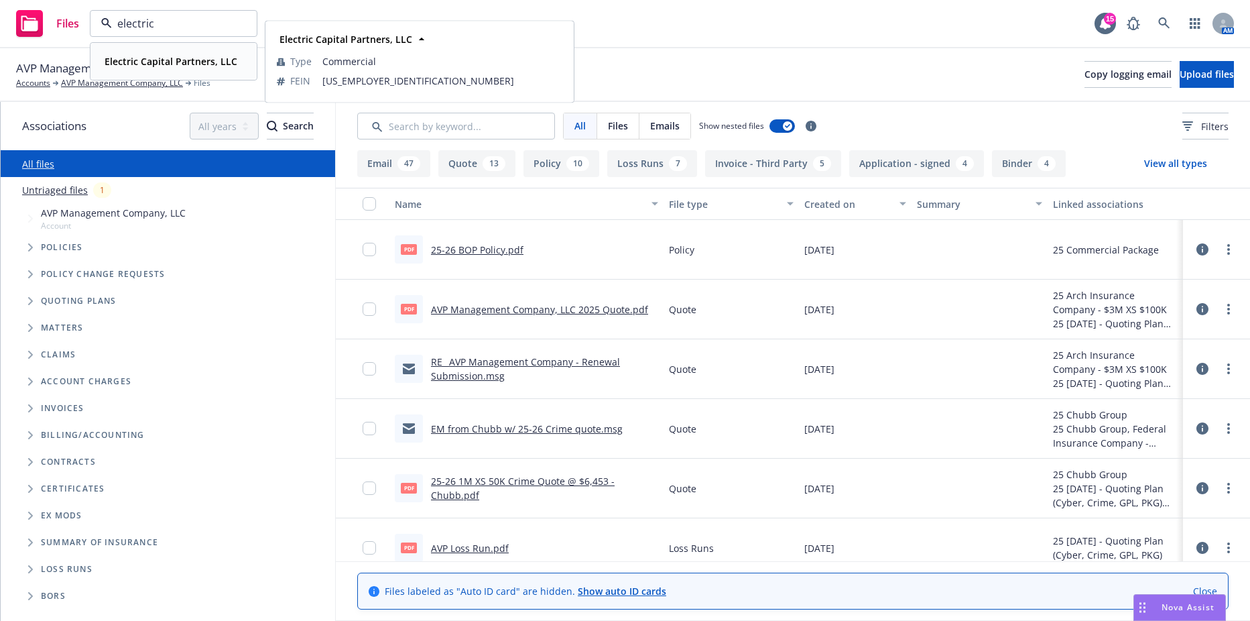
click at [137, 61] on strong "Electric Capital Partners, LLC" at bounding box center [171, 61] width 133 height 13
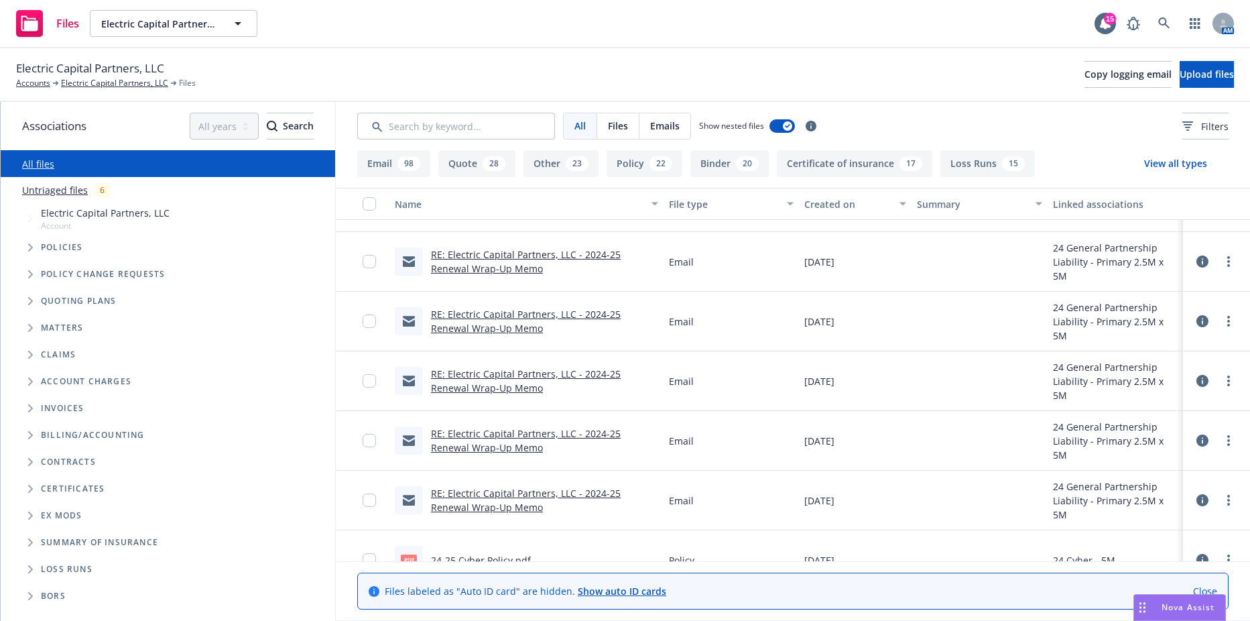
scroll to position [3218, 0]
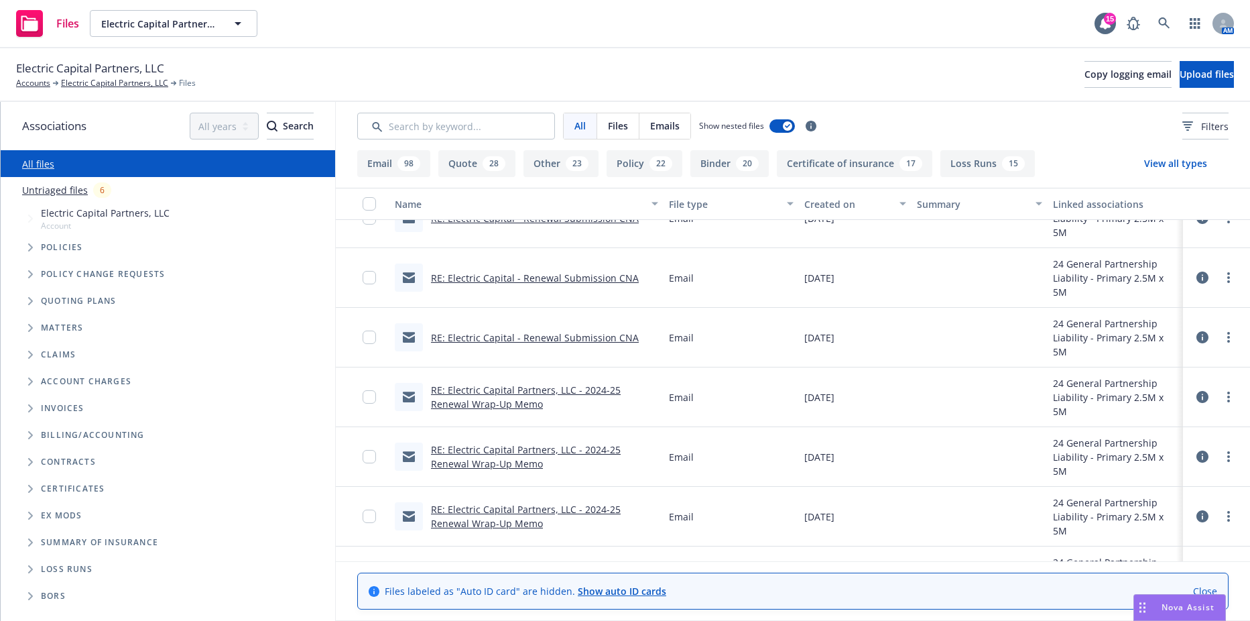
click at [562, 387] on link "RE: Electric Capital Partners, LLC - 2024-25 Renewal Wrap-Up Memo" at bounding box center [526, 397] width 190 height 27
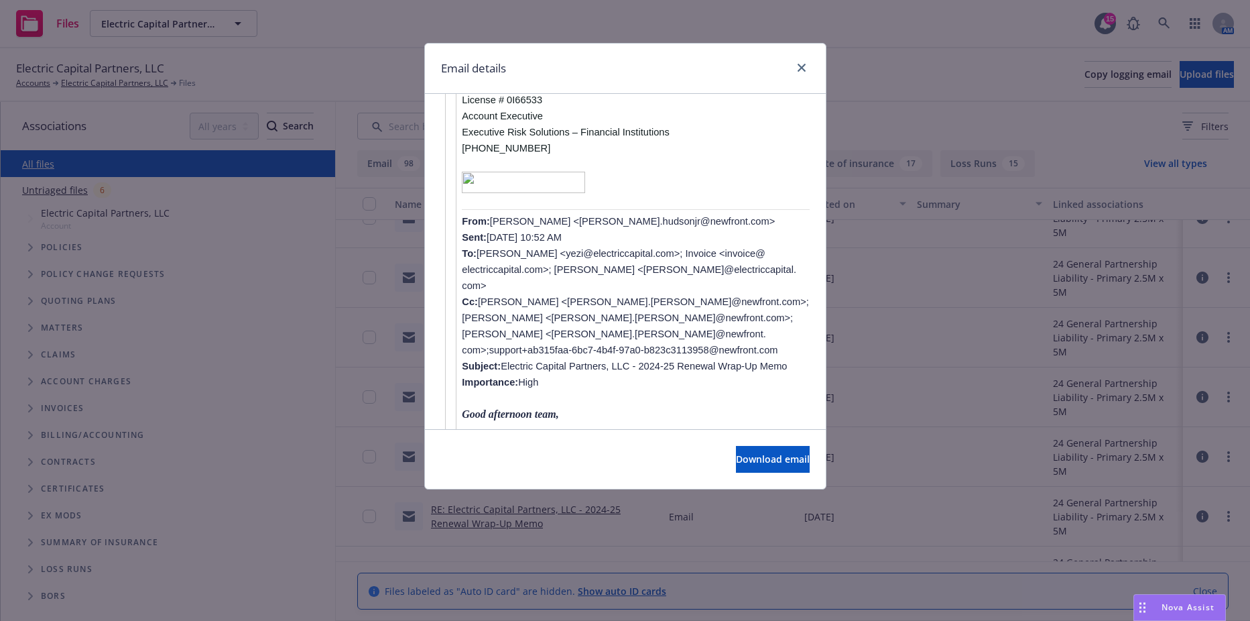
scroll to position [1341, 0]
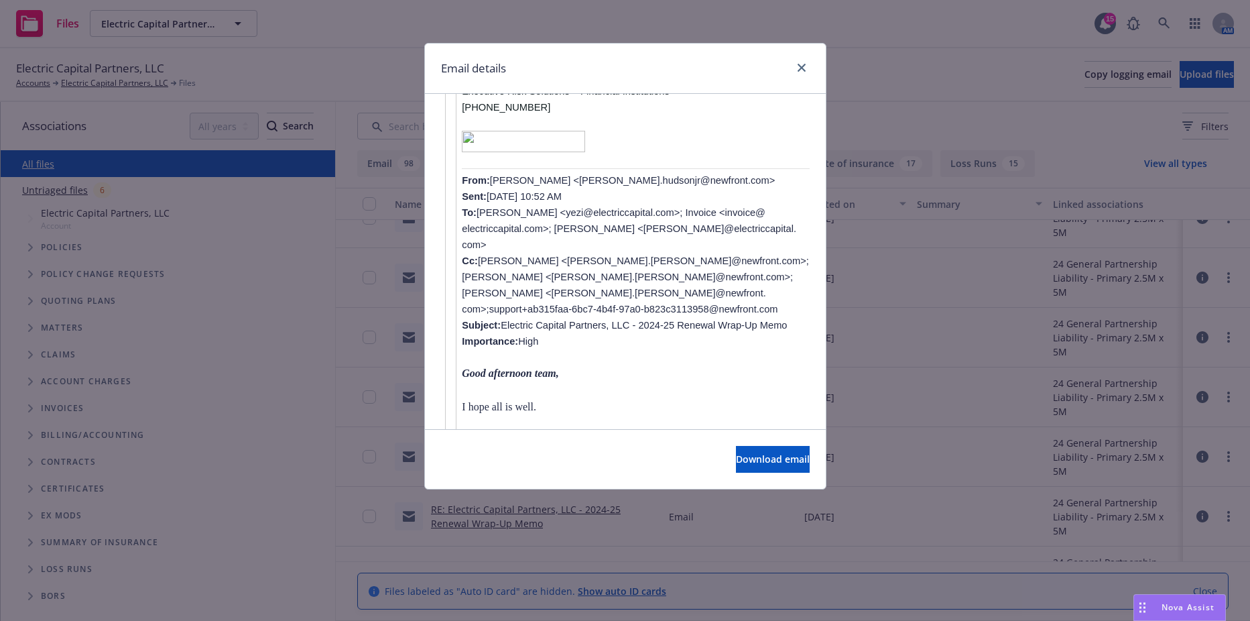
click at [928, 353] on div "Email details RE: Electric Capital Partners, LLC - 2024-25 Renewal Wrap-Up Memo…" at bounding box center [625, 310] width 1250 height 621
click at [801, 70] on icon "close" at bounding box center [802, 68] width 8 height 8
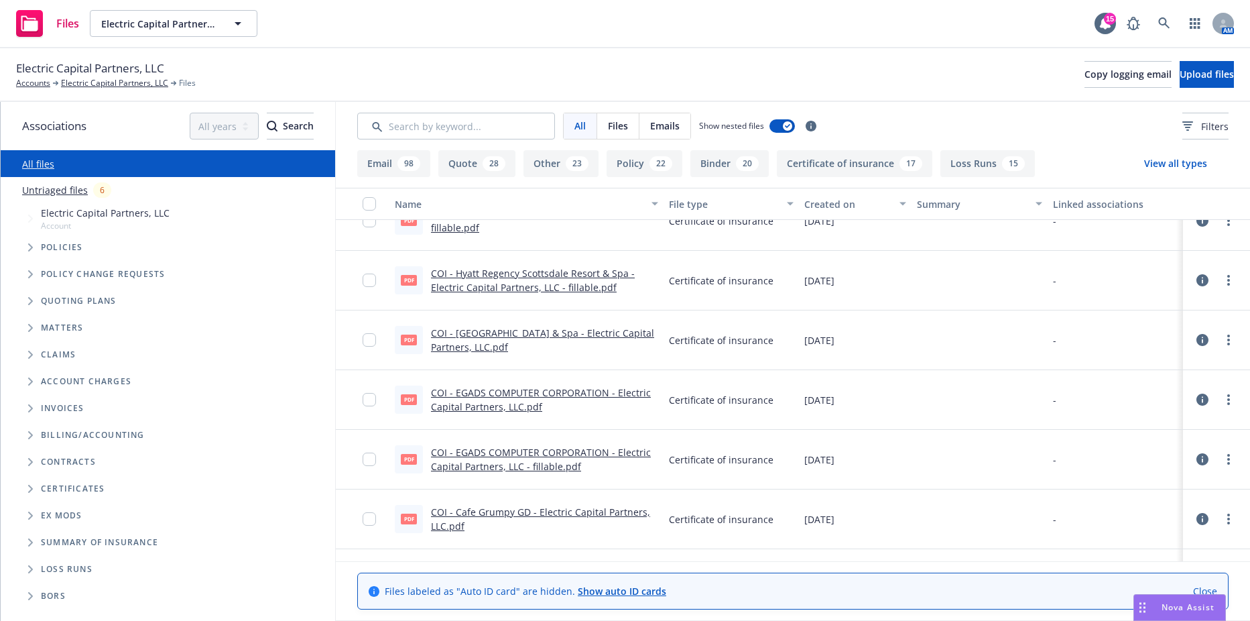
scroll to position [2682, 0]
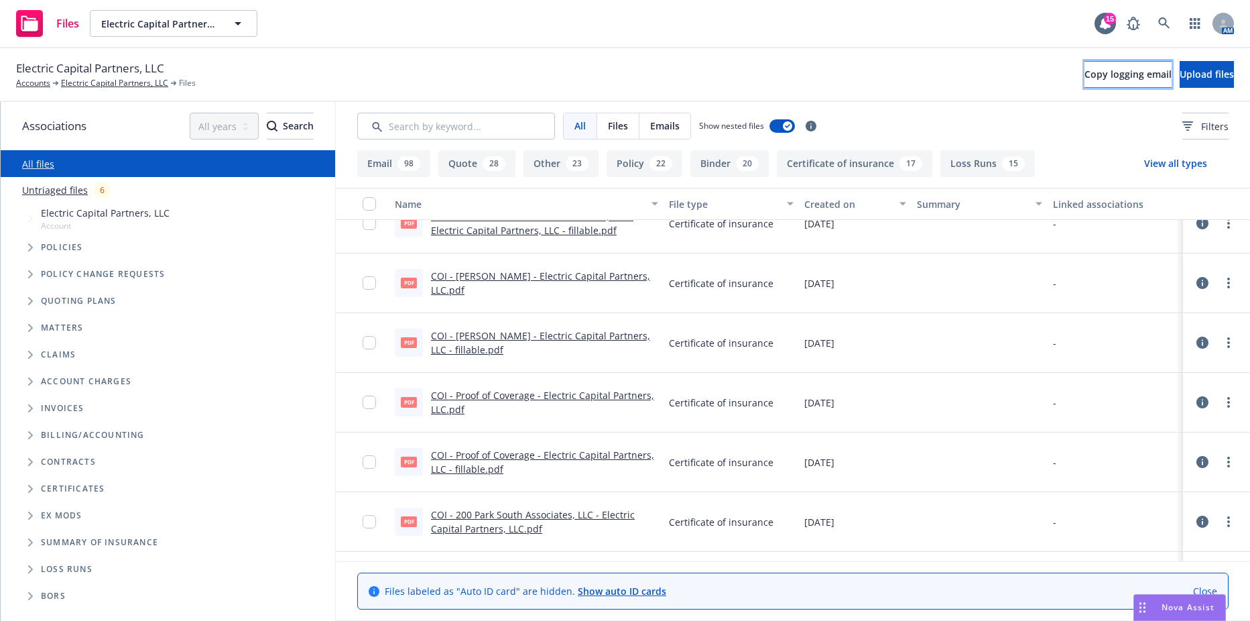
click at [1085, 76] on span "Copy logging email" at bounding box center [1128, 74] width 87 height 13
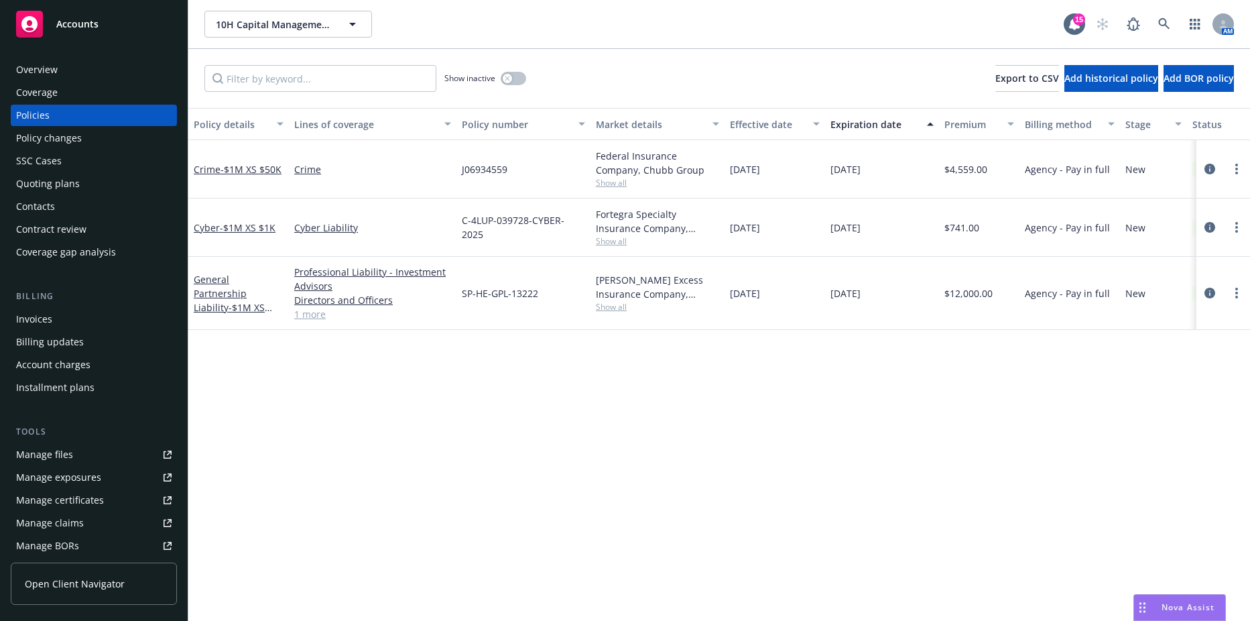
click at [420, 432] on div "Policy details Lines of coverage Policy number Market details Effective date Ex…" at bounding box center [719, 364] width 1062 height 513
click at [51, 333] on div "Billing updates" at bounding box center [50, 341] width 68 height 21
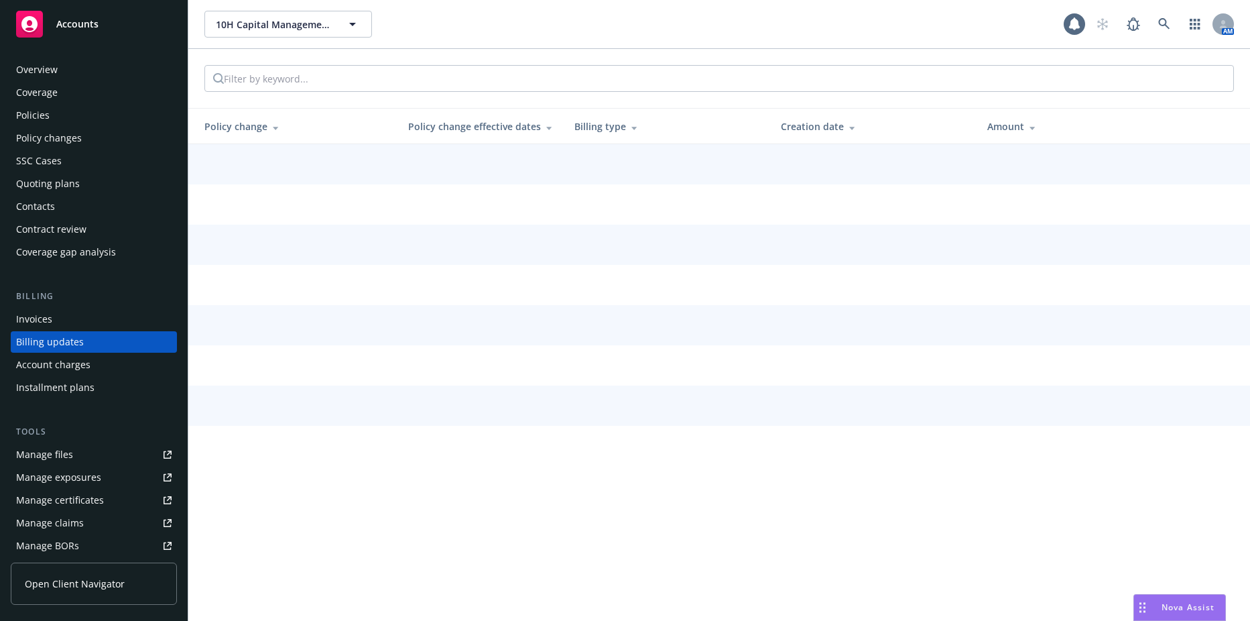
click at [53, 320] on div "Invoices Billing updates Account charges Installment plans" at bounding box center [94, 353] width 166 height 90
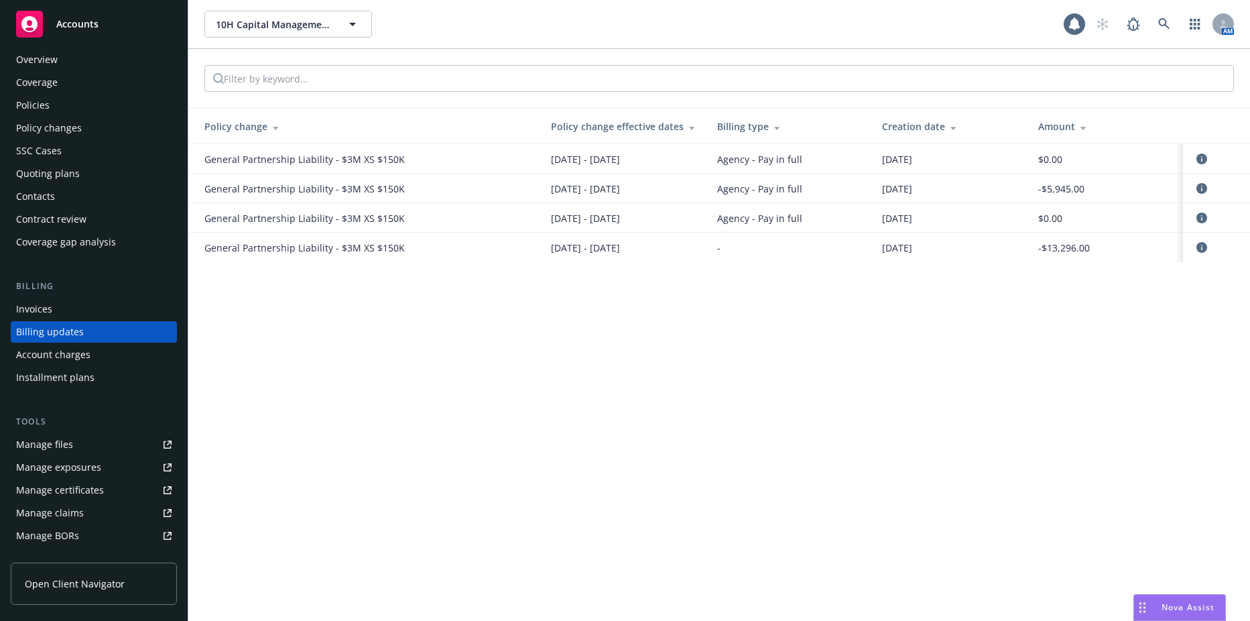
click at [54, 313] on div "Invoices" at bounding box center [94, 308] width 156 height 21
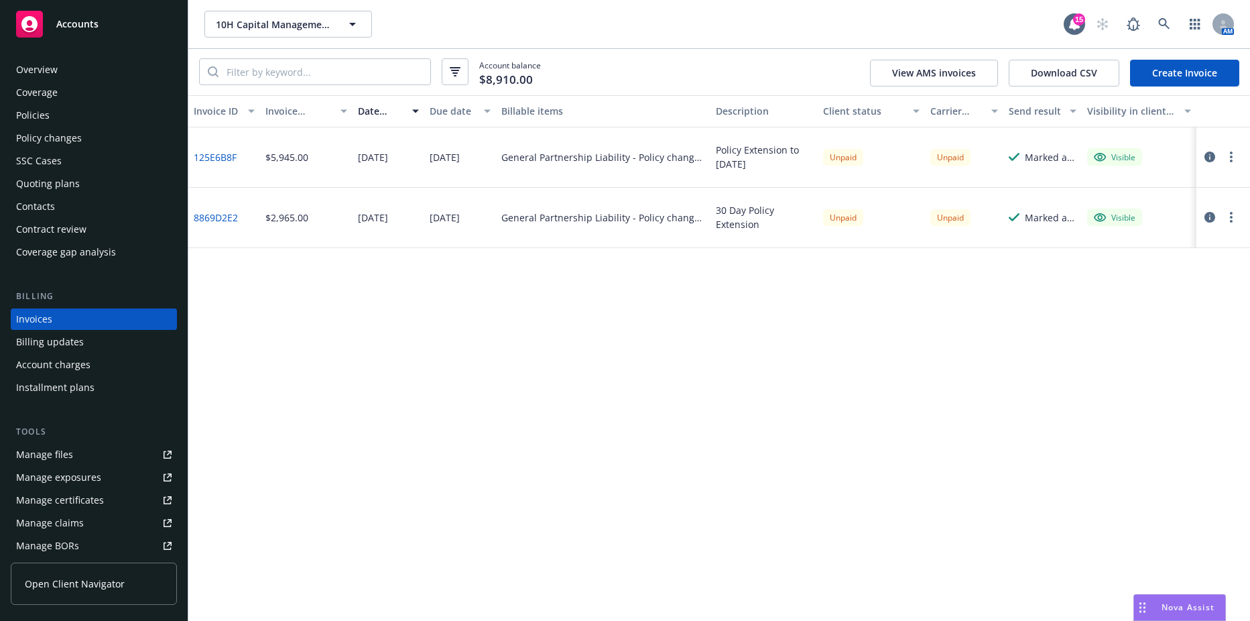
click at [24, 125] on div "Policies" at bounding box center [33, 115] width 34 height 21
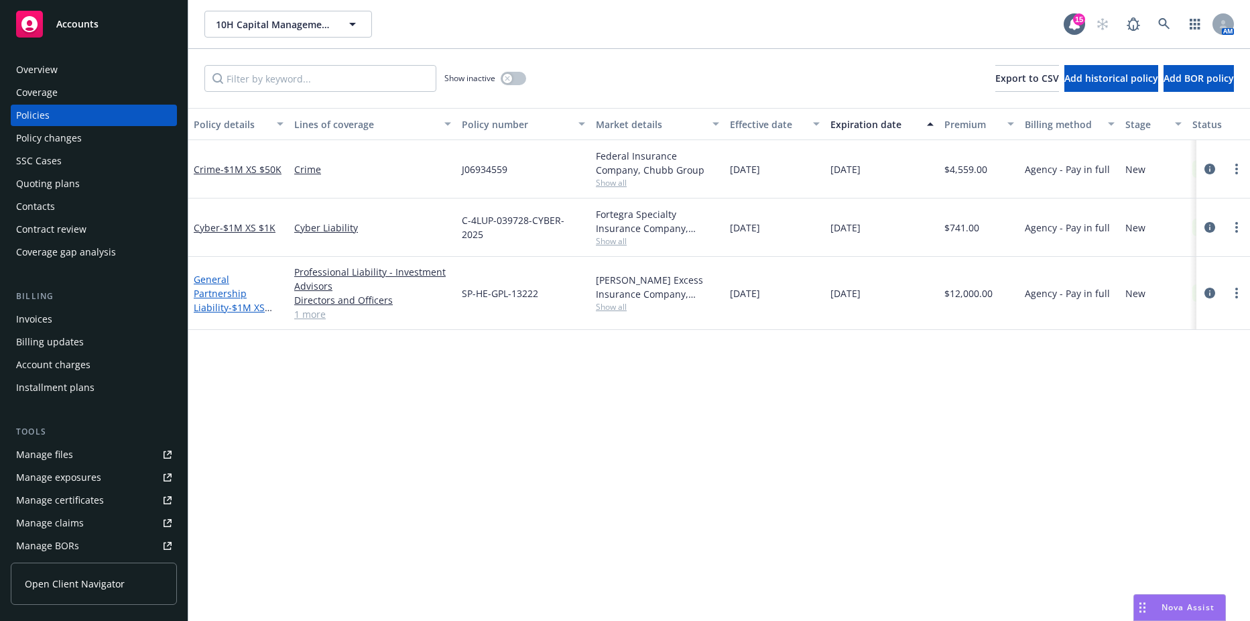
click at [222, 292] on link "General Partnership Liability - $1M XS $100K" at bounding box center [229, 300] width 71 height 55
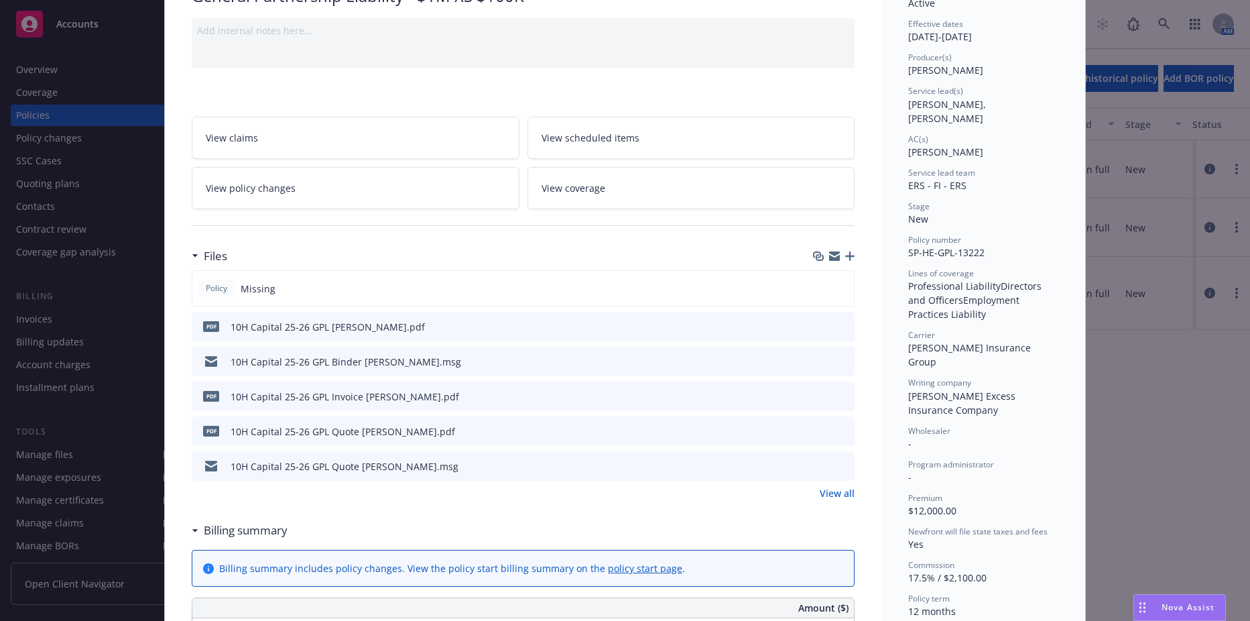
scroll to position [134, 0]
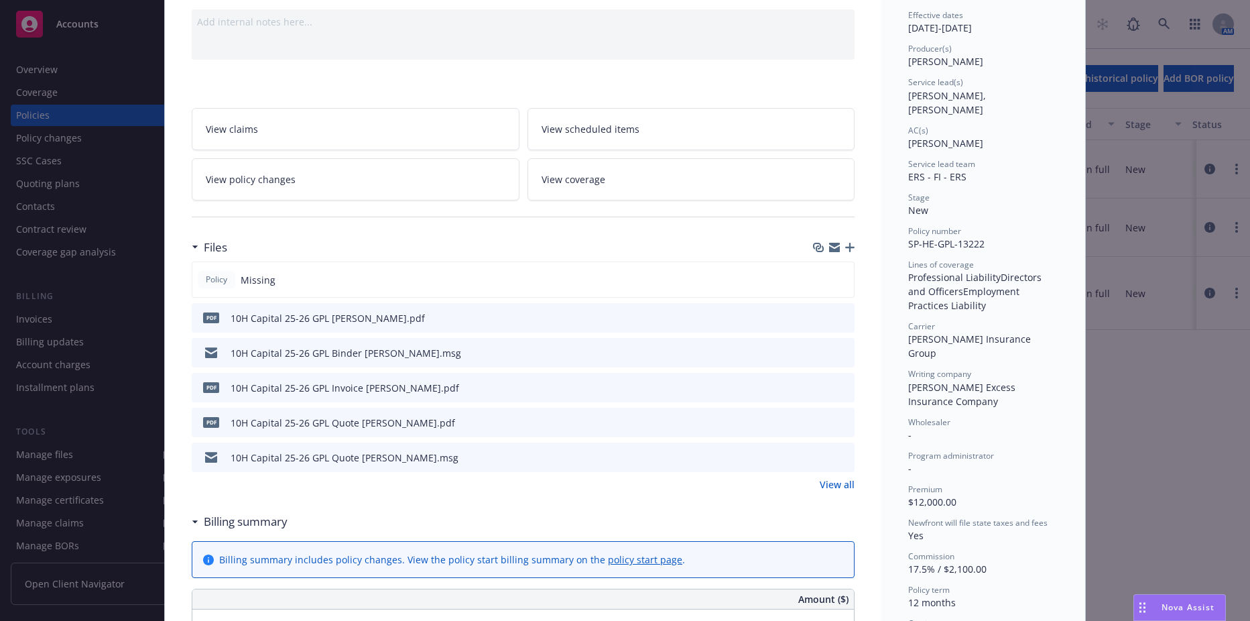
click at [819, 313] on icon "download file" at bounding box center [820, 317] width 11 height 11
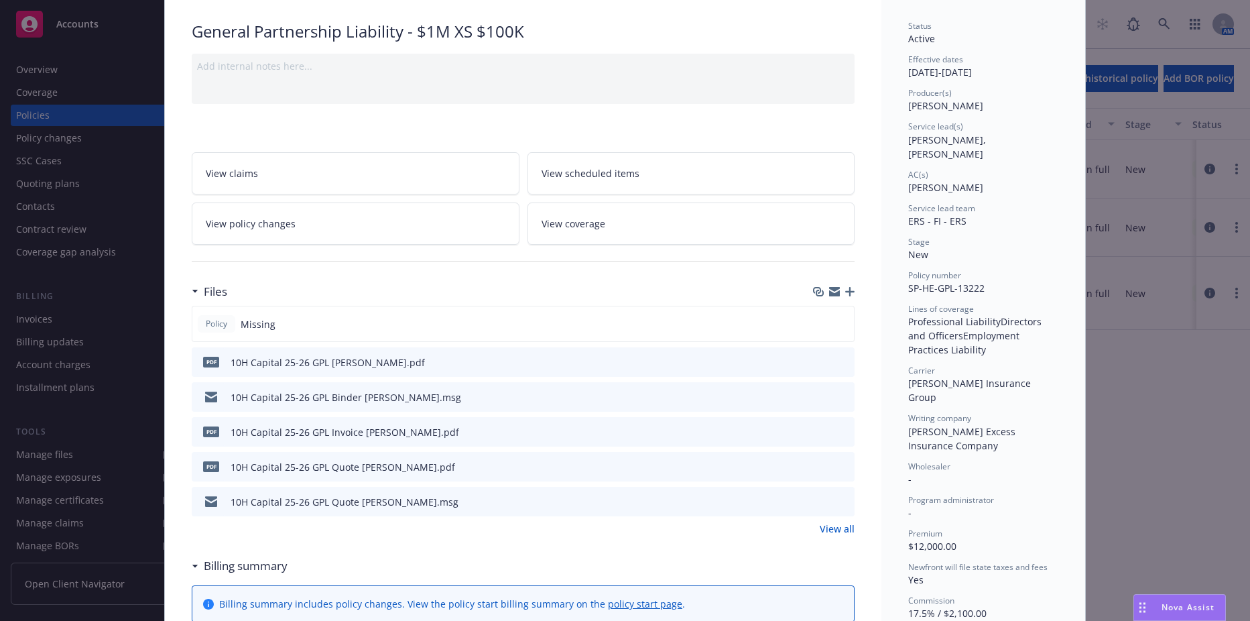
scroll to position [0, 0]
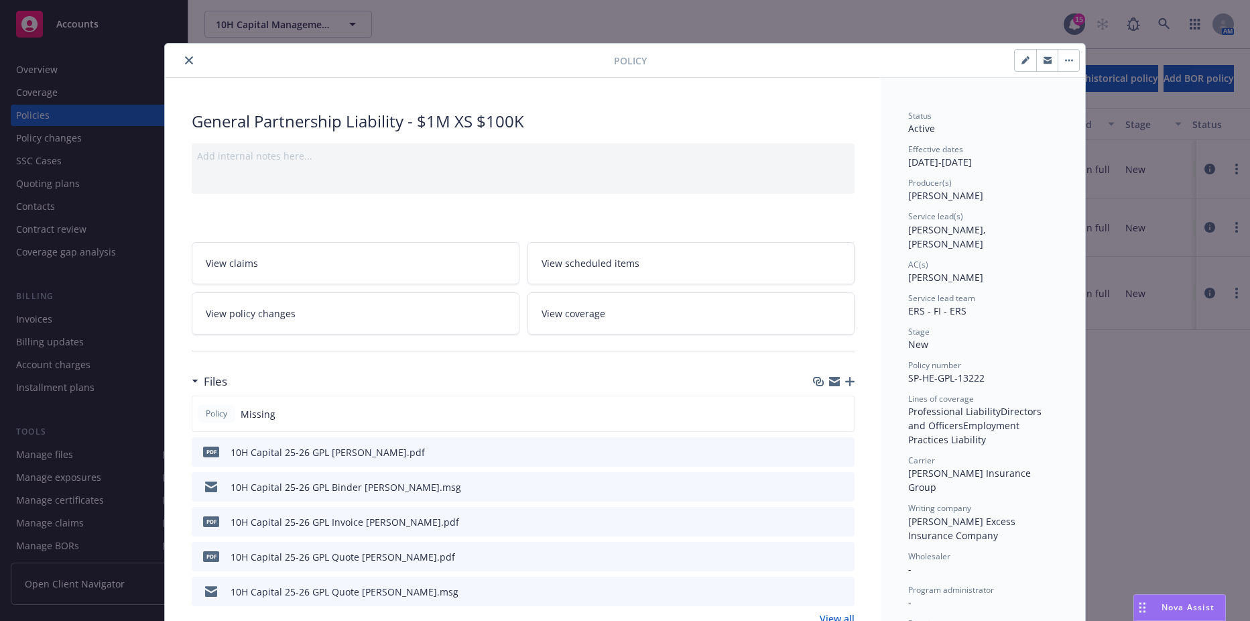
click at [185, 60] on icon "close" at bounding box center [189, 60] width 8 height 8
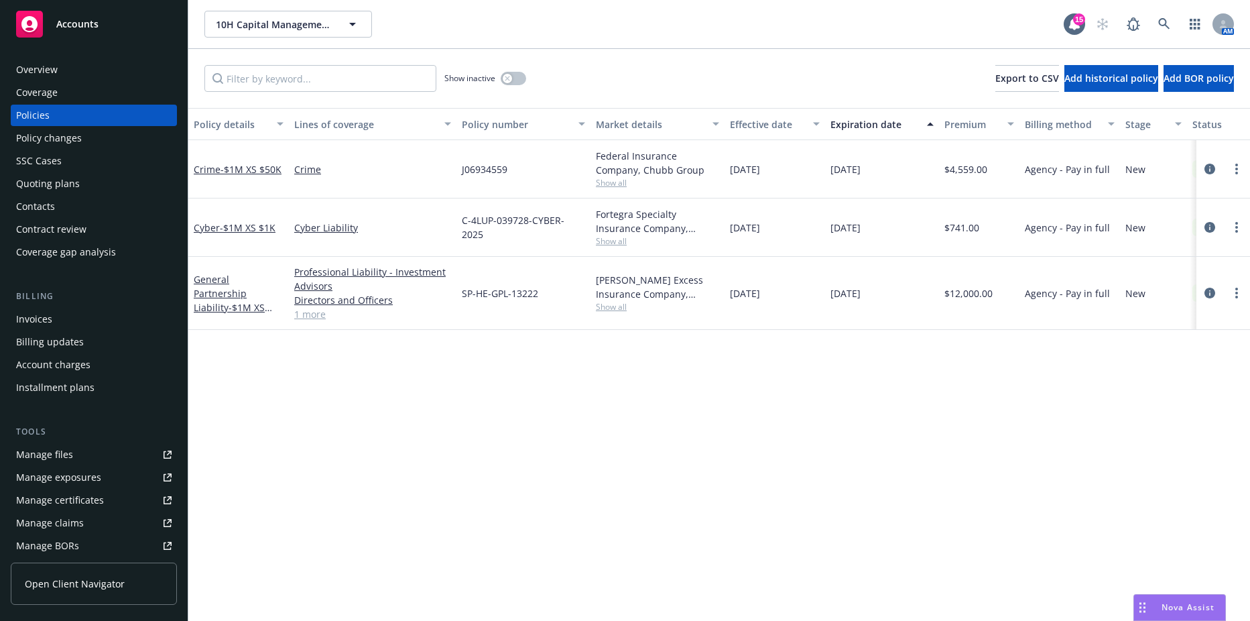
click at [243, 218] on div "Cyber - $1M XS $1K" at bounding box center [238, 227] width 101 height 58
click at [243, 223] on span "- $1M XS $1K" at bounding box center [248, 227] width 56 height 13
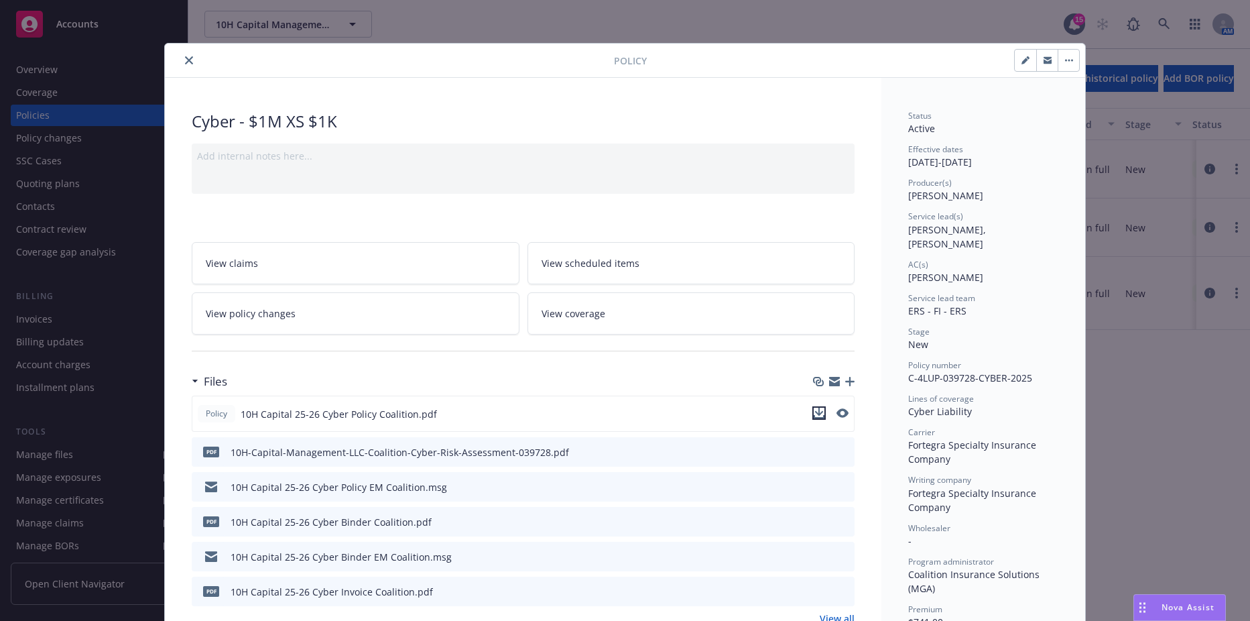
click at [815, 414] on icon "download file" at bounding box center [819, 413] width 11 height 11
click at [182, 64] on button "close" at bounding box center [189, 60] width 16 height 16
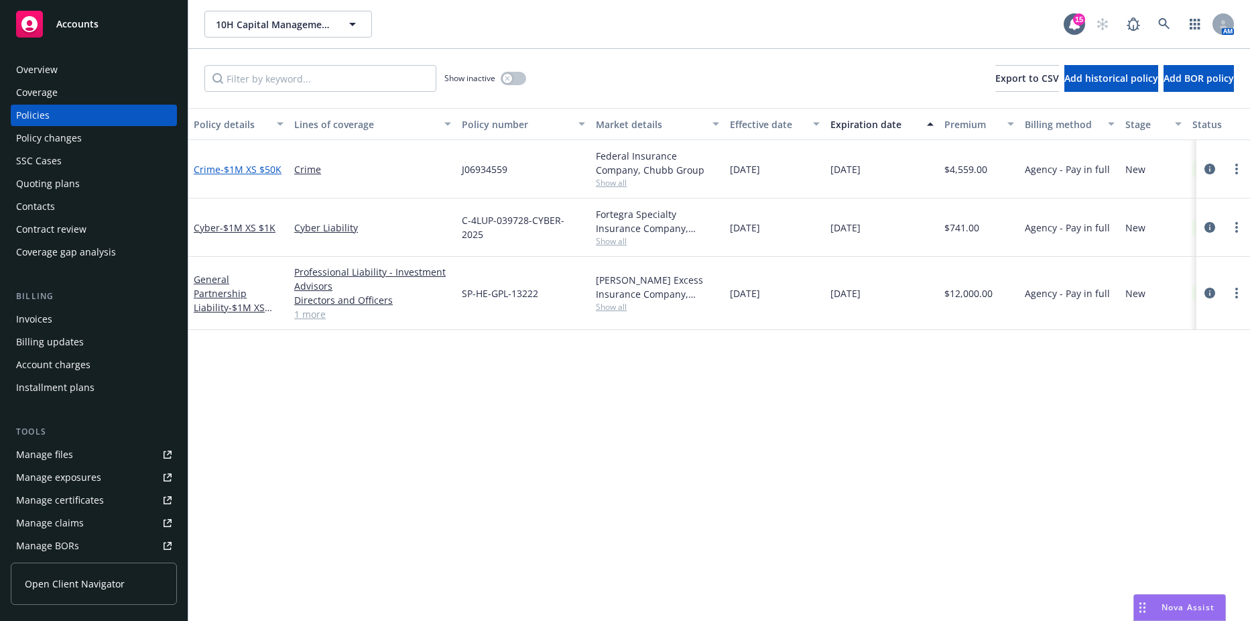
click at [232, 163] on span "- $1M XS $50K" at bounding box center [251, 169] width 61 height 13
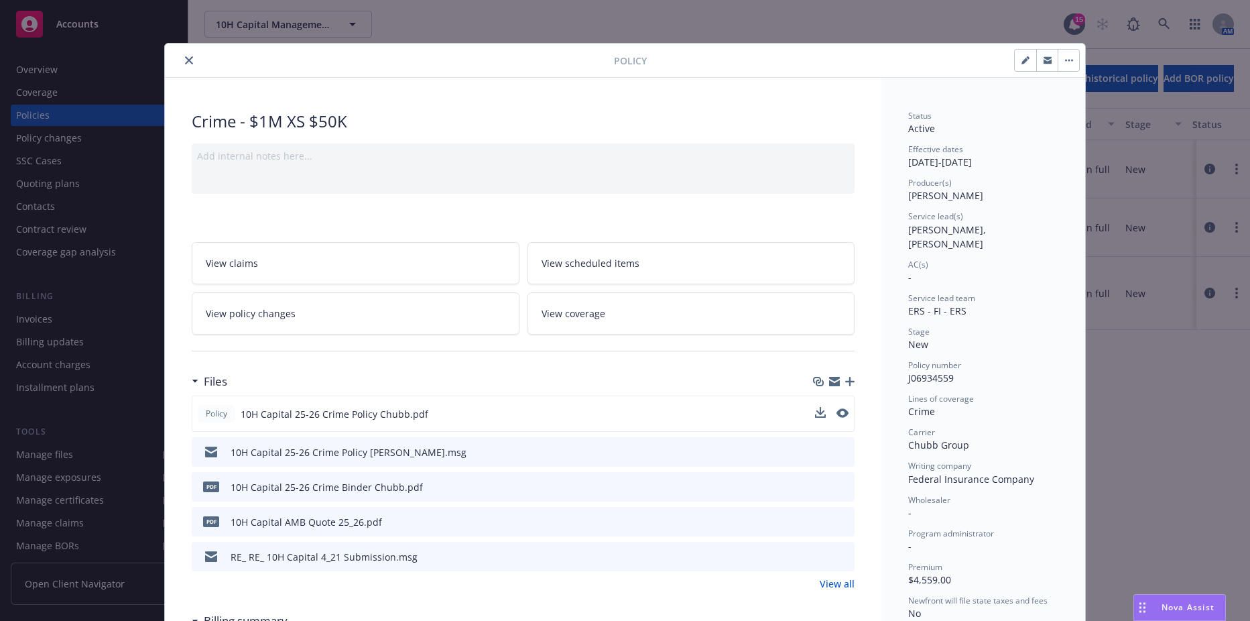
click at [823, 416] on div at bounding box center [832, 414] width 34 height 14
click at [818, 412] on icon "download file" at bounding box center [819, 412] width 9 height 8
click at [181, 64] on button "close" at bounding box center [189, 60] width 16 height 16
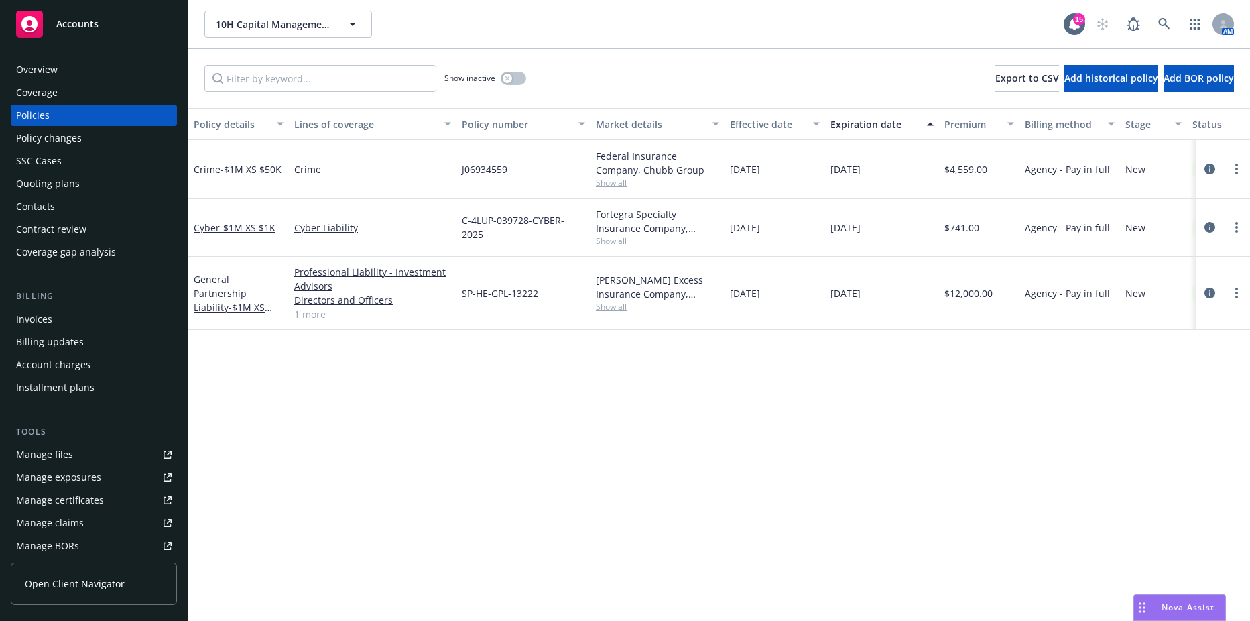
click at [39, 314] on div "Invoices" at bounding box center [34, 318] width 36 height 21
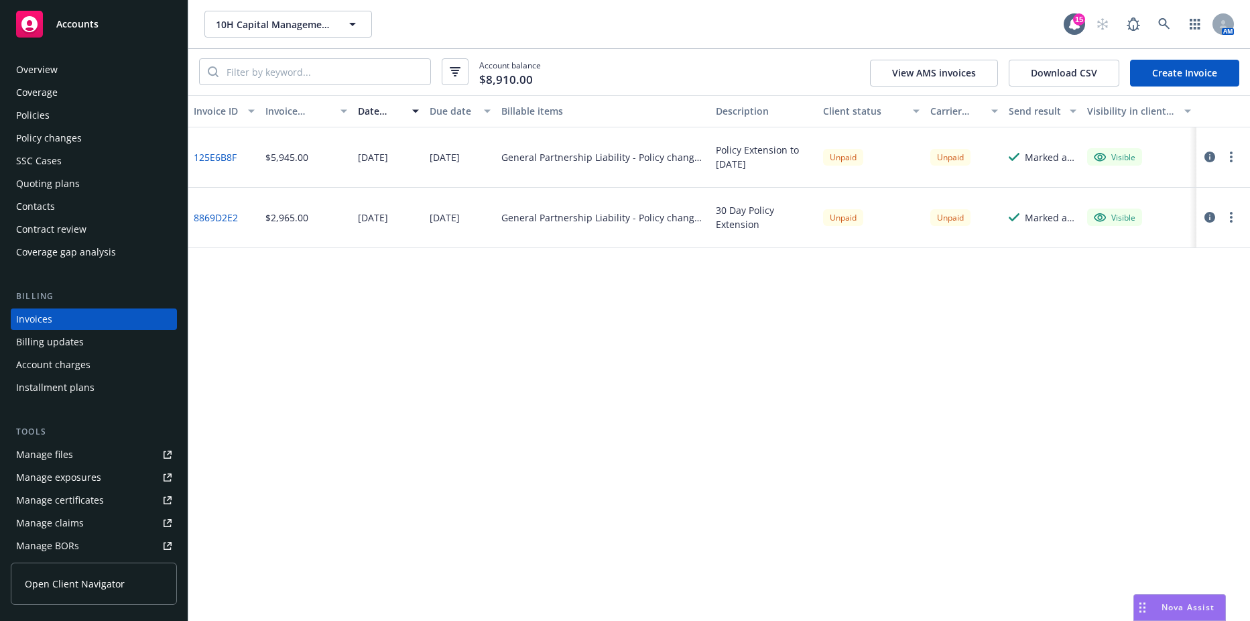
click at [1158, 67] on link "Create Invoice" at bounding box center [1184, 73] width 109 height 27
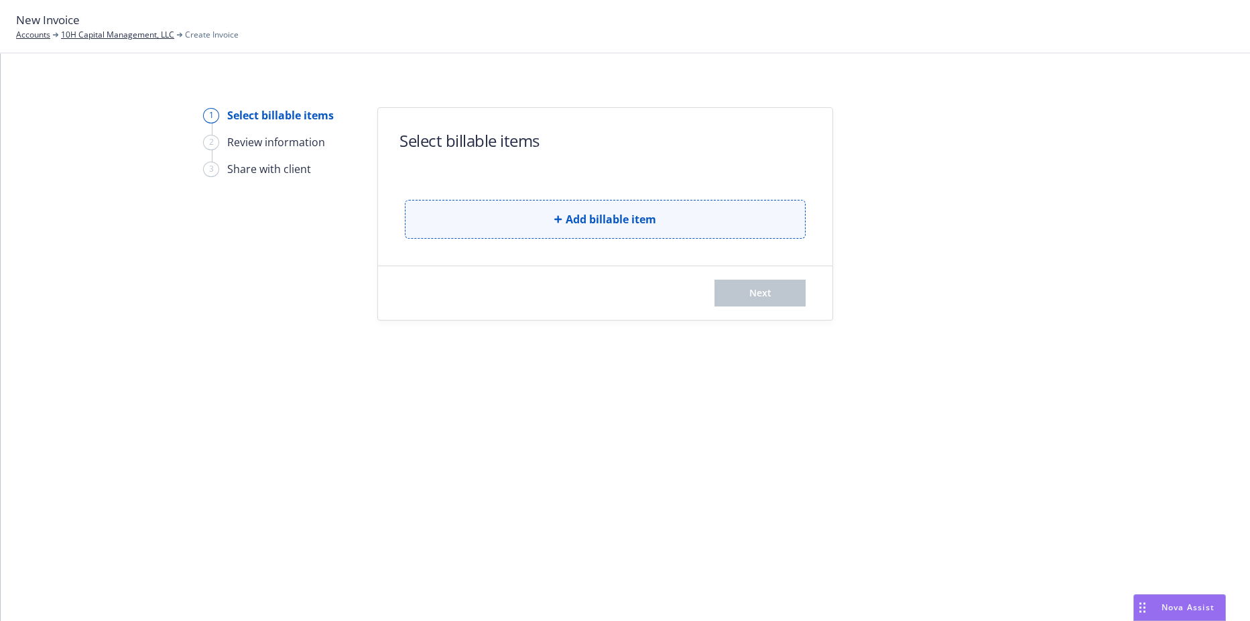
click at [644, 237] on button "Add billable item" at bounding box center [605, 219] width 401 height 39
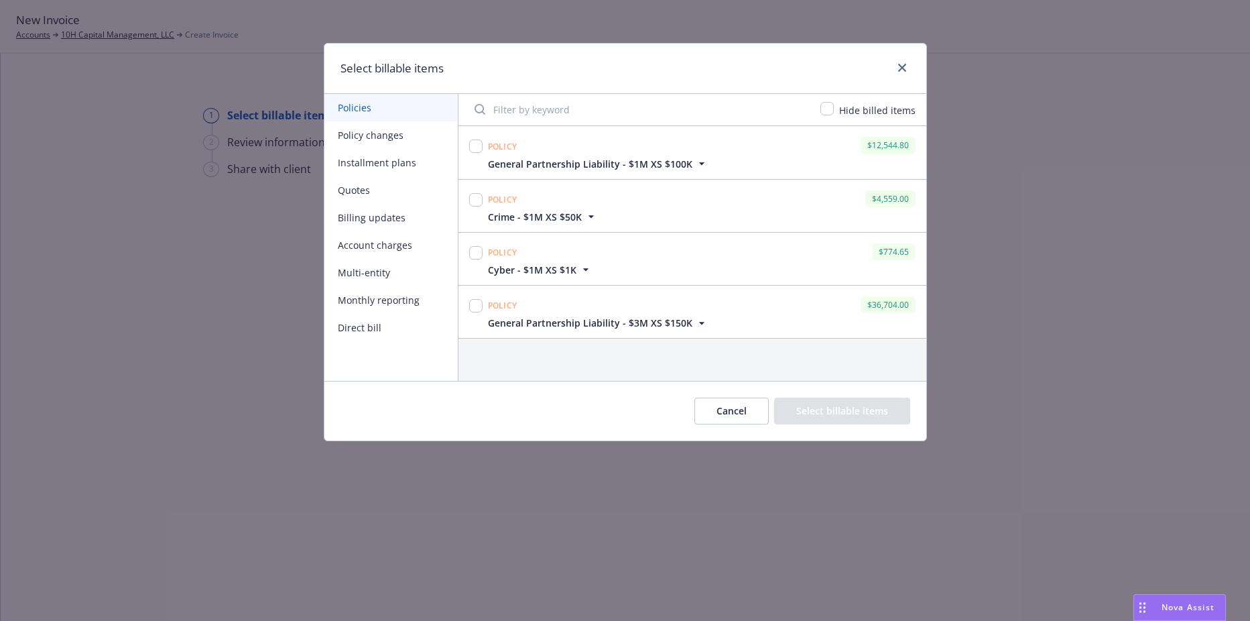
click at [696, 161] on icon "button" at bounding box center [701, 163] width 13 height 13
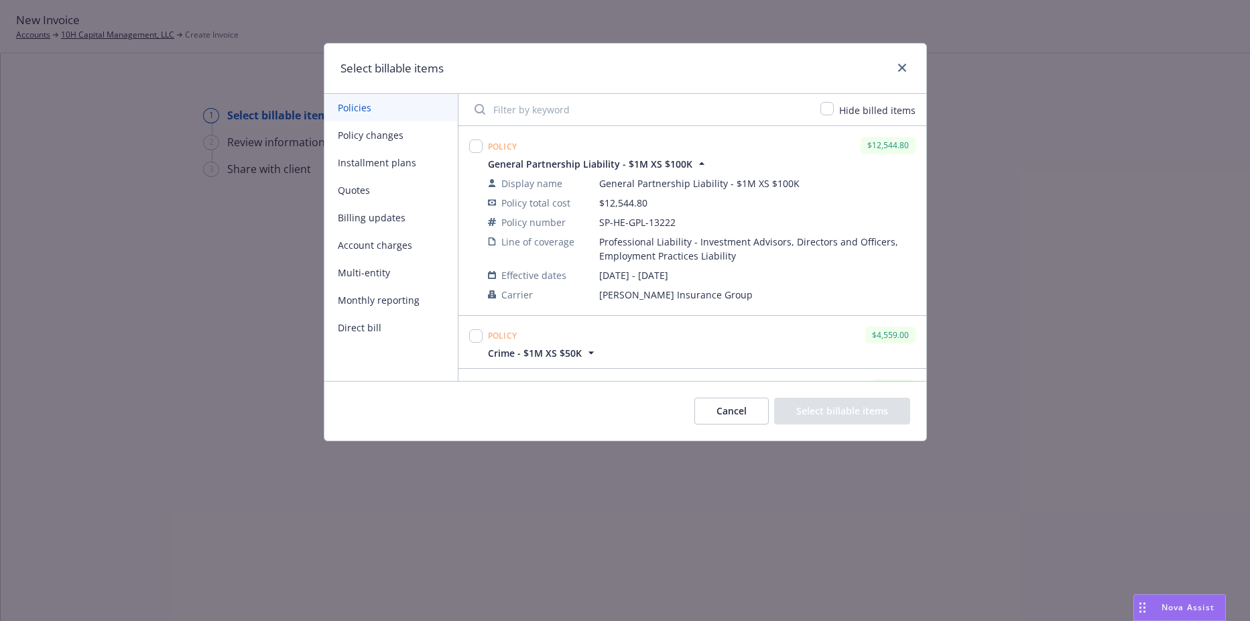
click at [696, 161] on icon "button" at bounding box center [701, 163] width 13 height 13
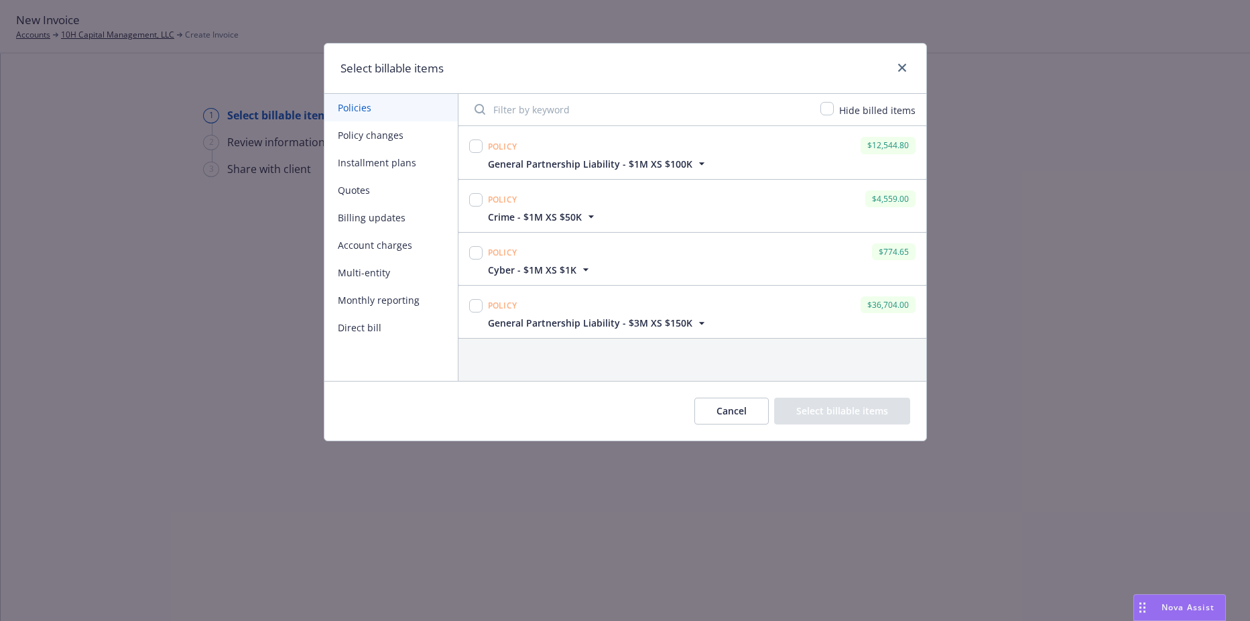
click at [684, 326] on span "General Partnership Liability - $3M XS $150K" at bounding box center [590, 323] width 204 height 14
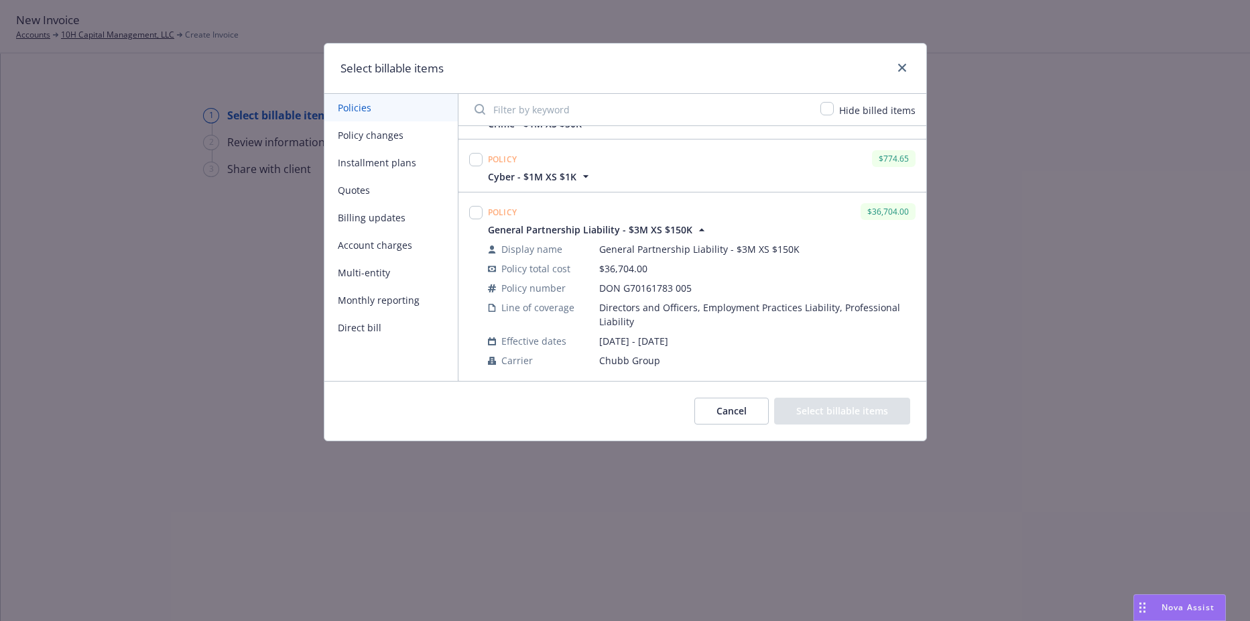
scroll to position [94, 0]
click at [699, 229] on icon "button" at bounding box center [701, 229] width 13 height 13
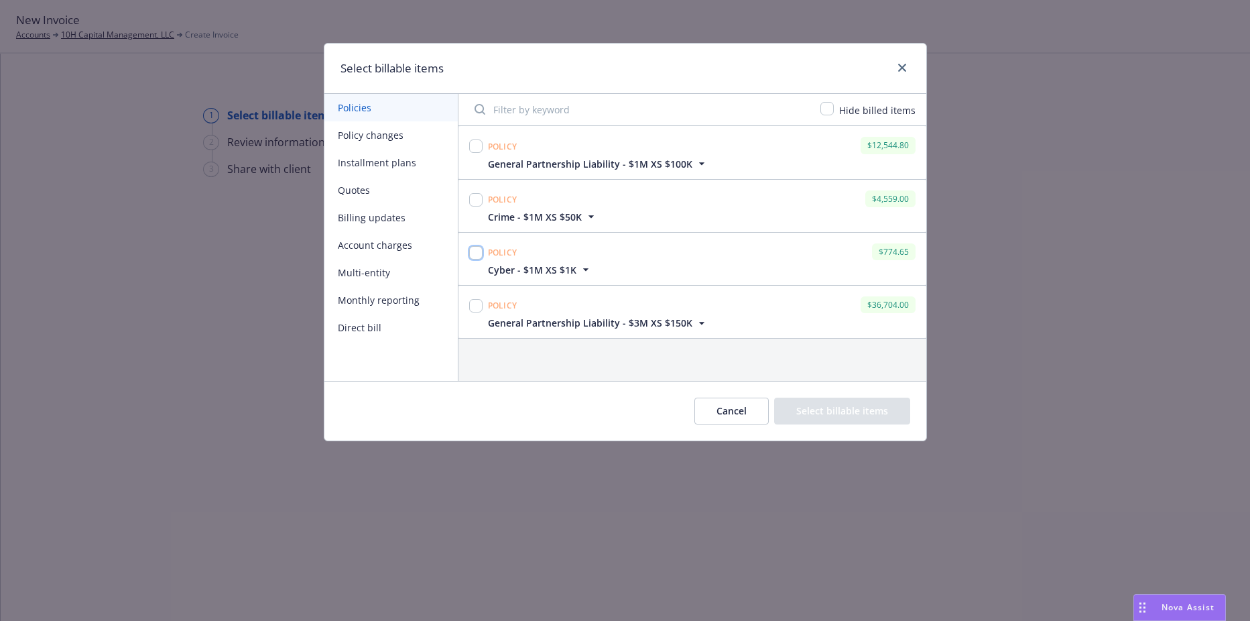
click at [479, 252] on input "checkbox" at bounding box center [475, 252] width 13 height 13
checkbox input "true"
click at [482, 201] on input "checkbox" at bounding box center [475, 199] width 13 height 13
checkbox input "true"
click at [478, 155] on div at bounding box center [475, 146] width 13 height 19
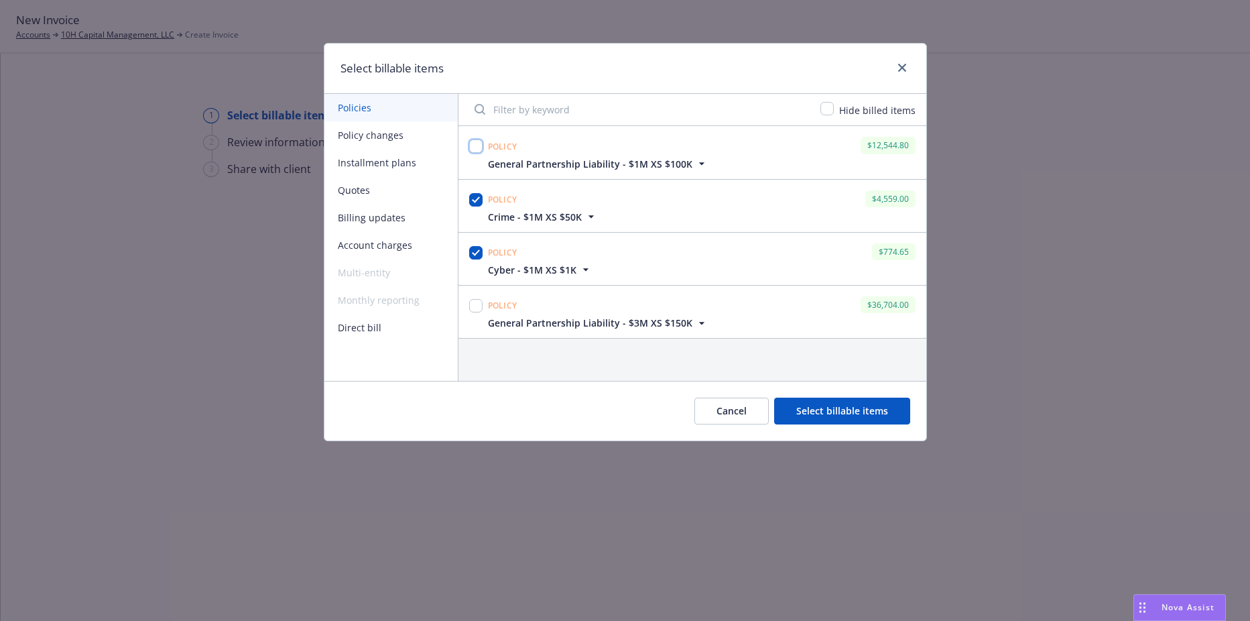
click at [478, 148] on input "checkbox" at bounding box center [475, 145] width 13 height 13
checkbox input "true"
click at [838, 416] on button "Select billable items" at bounding box center [842, 411] width 136 height 27
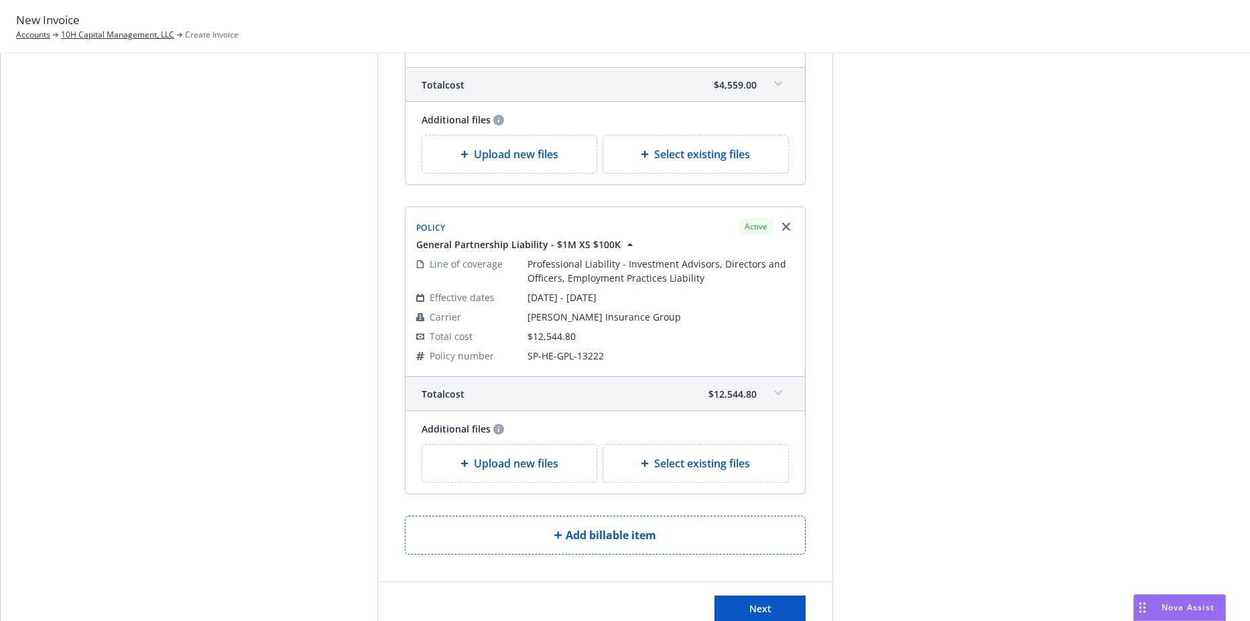
scroll to position [603, 0]
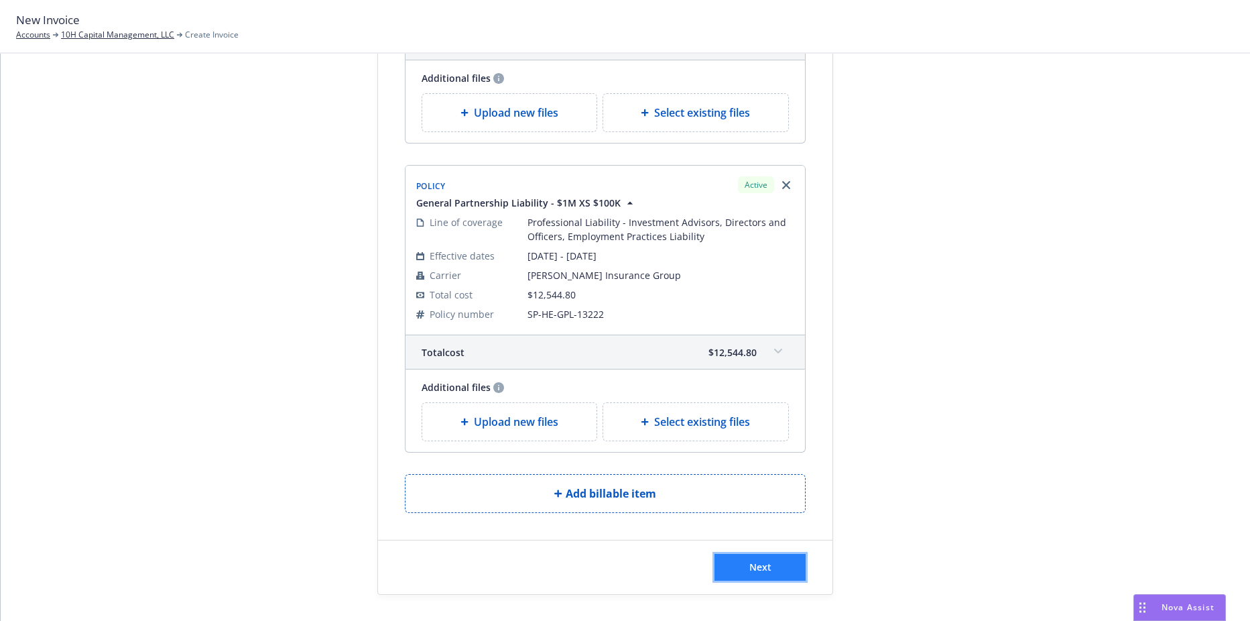
click at [738, 563] on button "Next" at bounding box center [760, 567] width 91 height 27
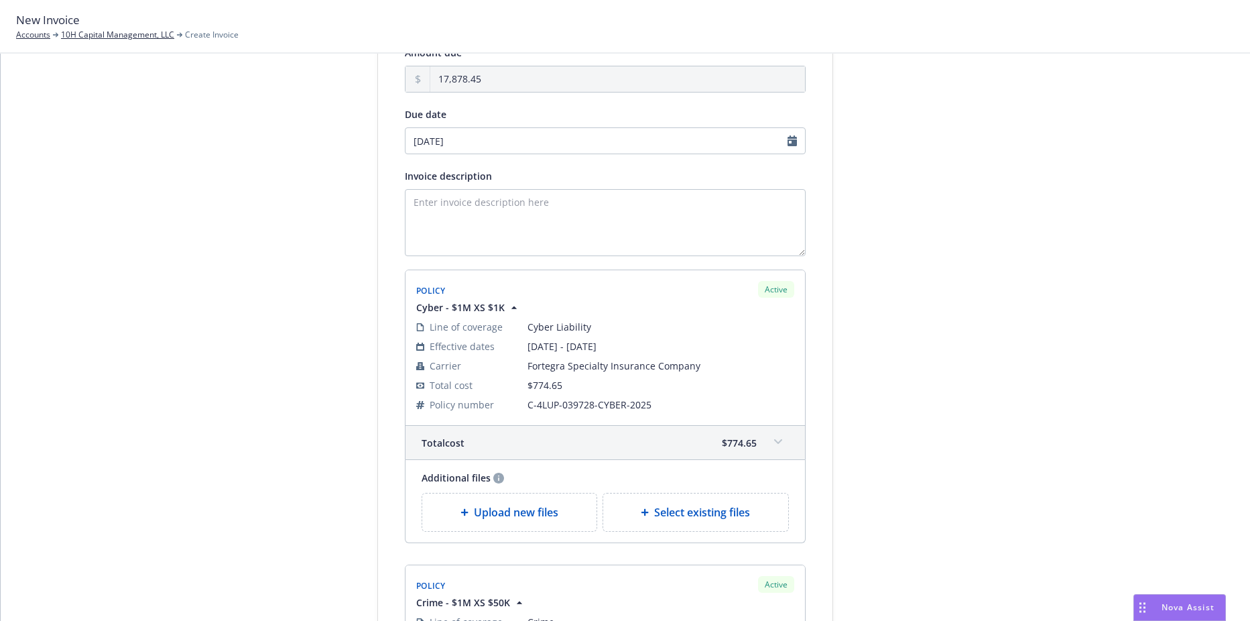
scroll to position [0, 0]
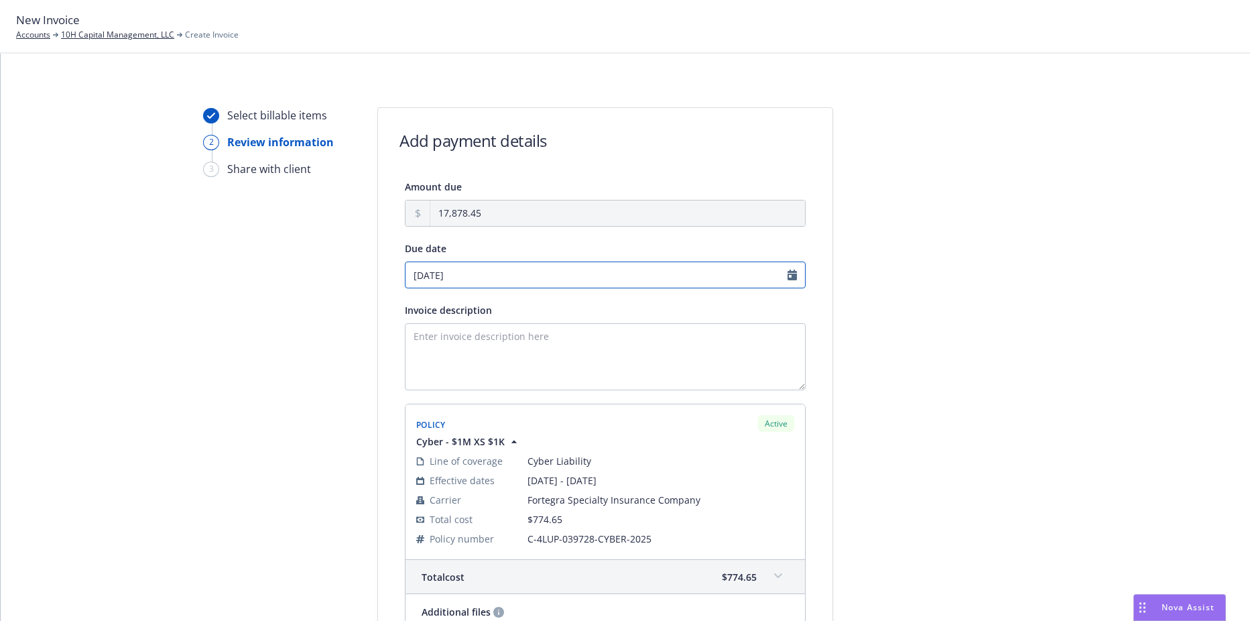
select select "August"
select select "2025"
click at [480, 273] on input "[DATE]" at bounding box center [605, 274] width 401 height 27
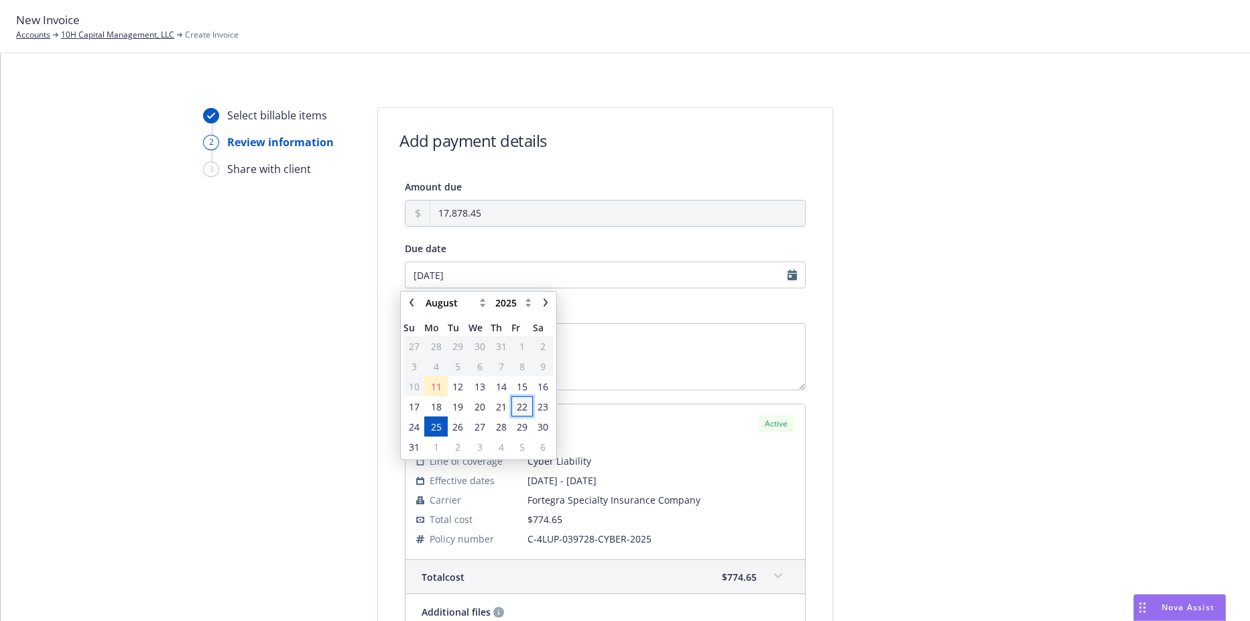
click at [520, 405] on span "22" at bounding box center [522, 407] width 11 height 14
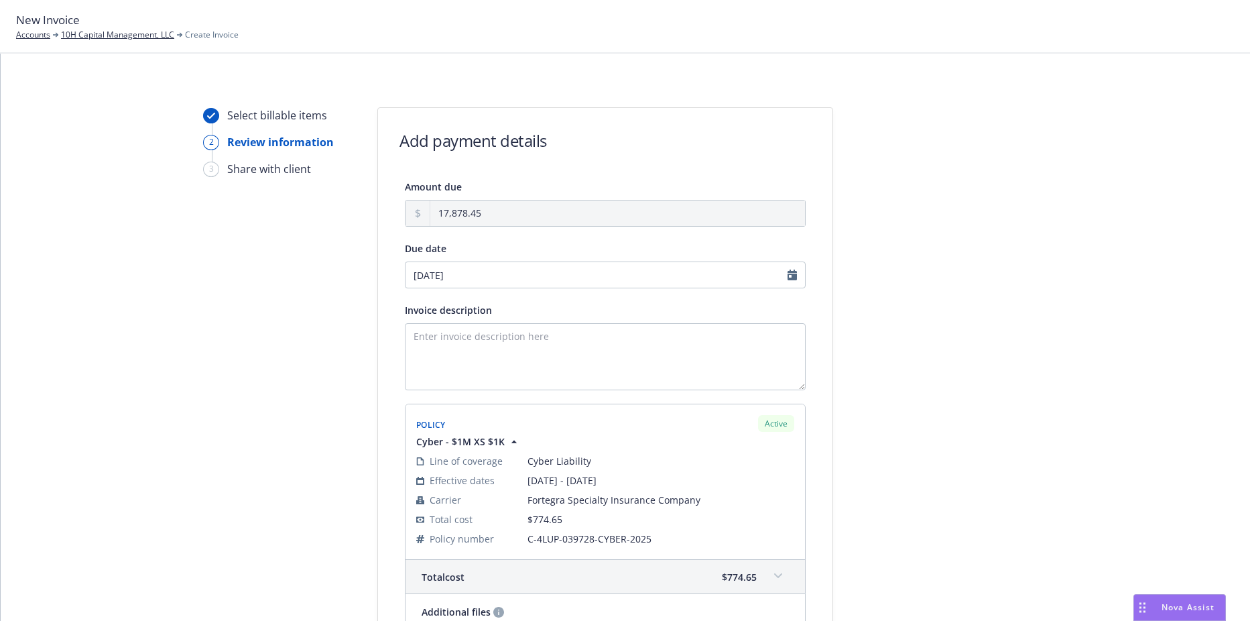
type input "[DATE]"
click at [477, 363] on textarea "Invoice description" at bounding box center [605, 356] width 401 height 67
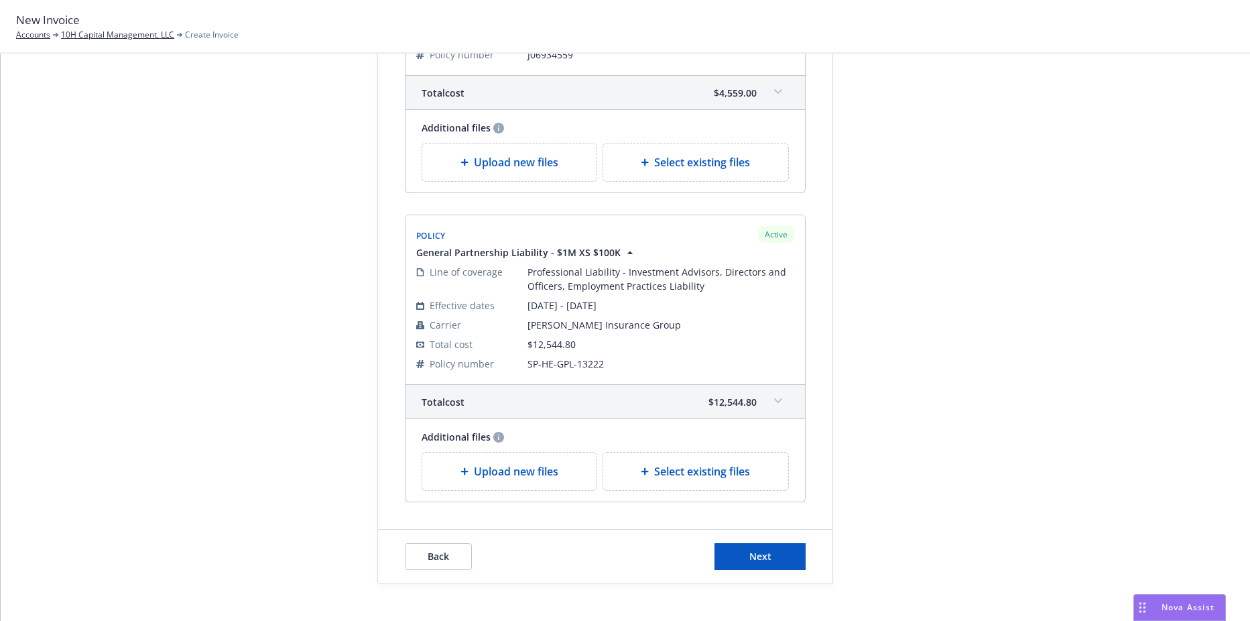
scroll to position [796, 0]
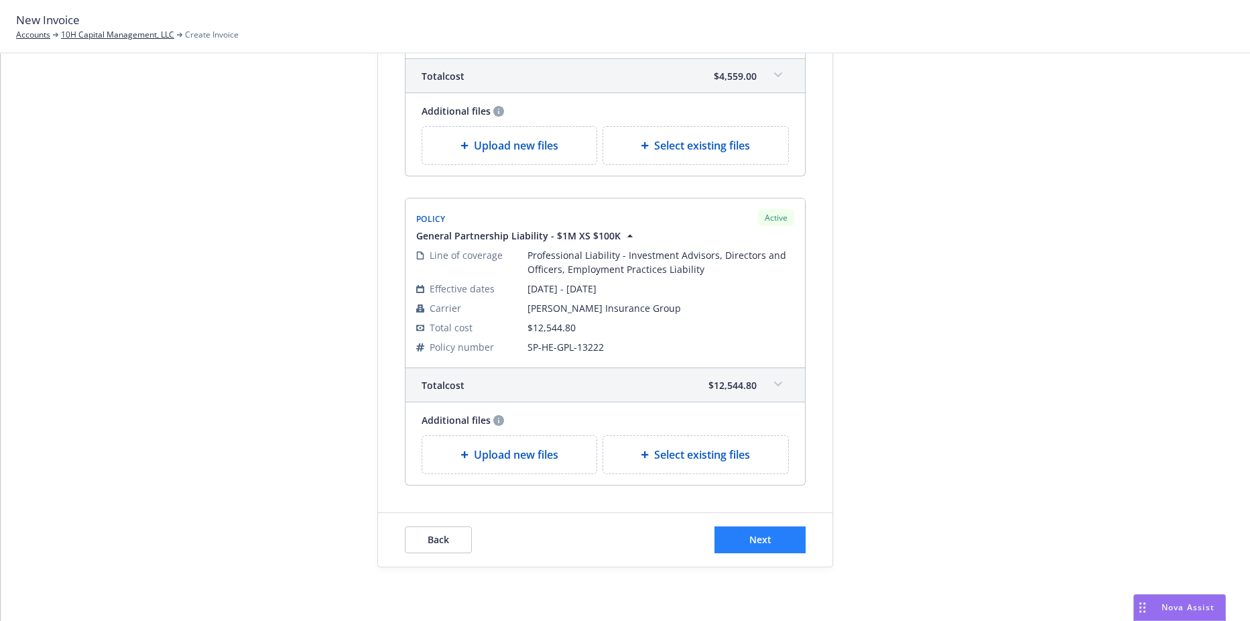
type textarea "2025 Cyber, Crime, D&O"
click at [746, 528] on button "Next" at bounding box center [760, 539] width 91 height 27
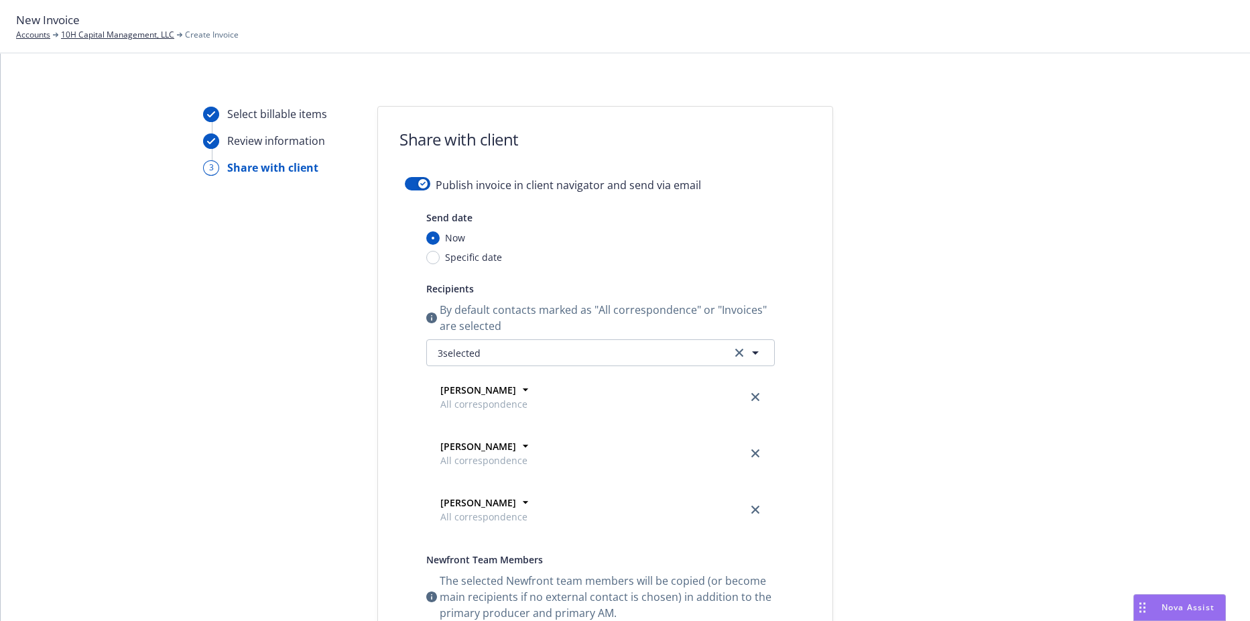
scroll to position [0, 0]
click at [423, 184] on button "button" at bounding box center [417, 184] width 25 height 13
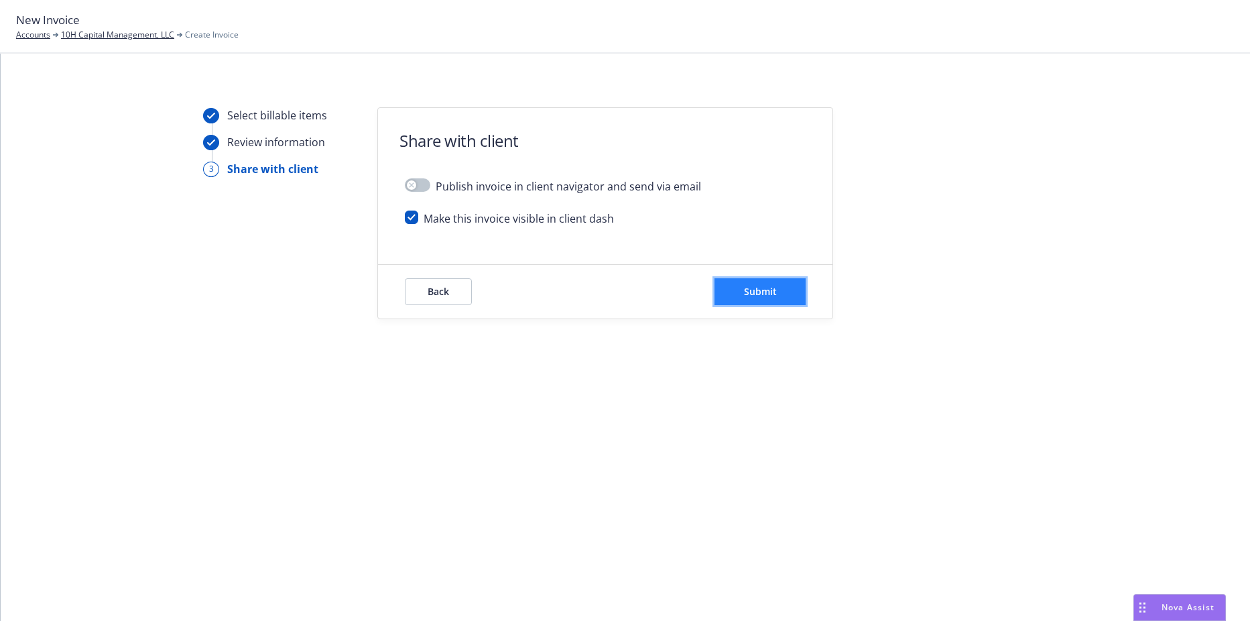
click at [748, 292] on span "Submit" at bounding box center [760, 291] width 33 height 13
